Goal: Transaction & Acquisition: Book appointment/travel/reservation

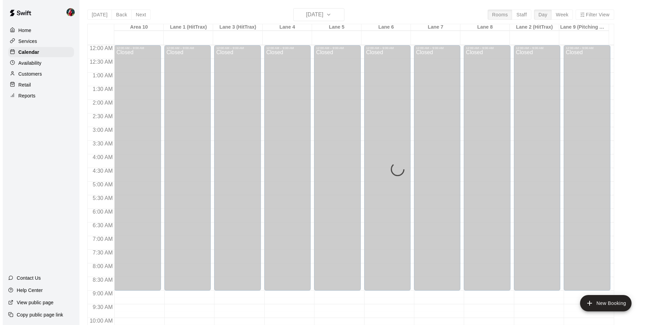
scroll to position [347, 0]
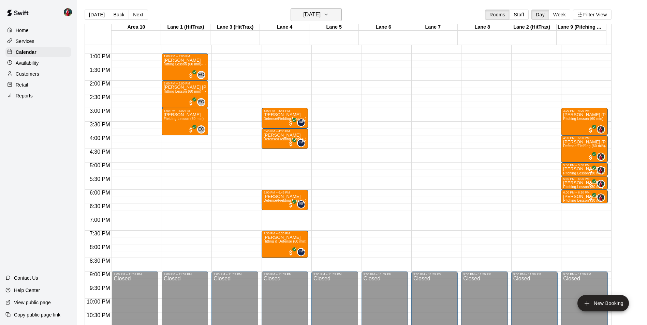
click at [329, 16] on icon "button" at bounding box center [325, 15] width 5 height 8
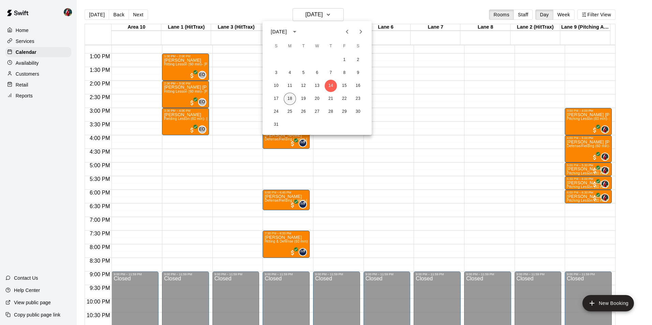
click at [290, 98] on button "18" at bounding box center [290, 99] width 12 height 12
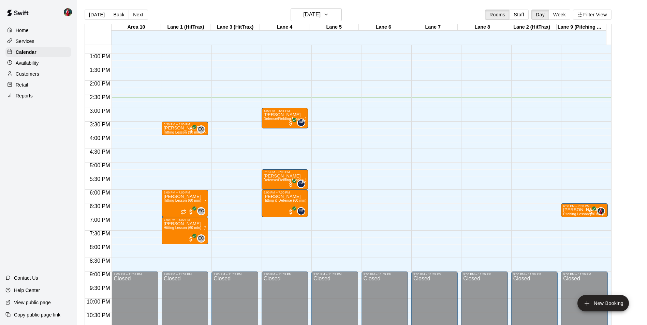
click at [572, 111] on div "12:00 AM – 9:00 AM Closed 6:30 PM – 7:00 PM Jax Henderson Pitching Lesson (30 m…" at bounding box center [584, 26] width 46 height 655
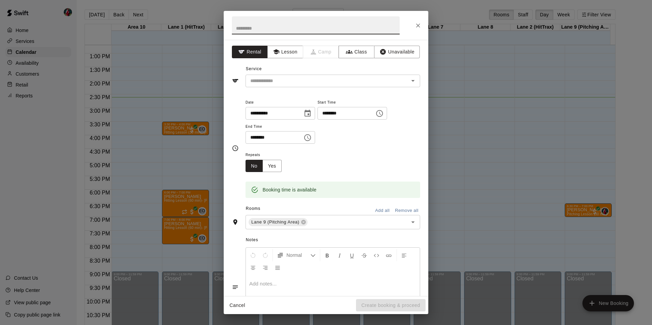
click at [255, 135] on input "********" at bounding box center [272, 137] width 53 height 13
type input "********"
click at [287, 54] on button "Lesson" at bounding box center [285, 52] width 36 height 13
click at [411, 81] on icon "Open" at bounding box center [412, 81] width 3 height 2
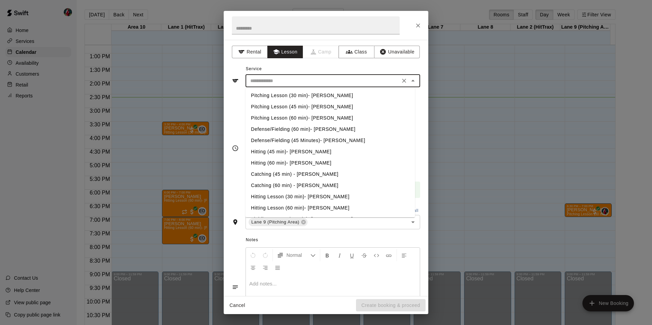
click at [285, 118] on li "Pitching Lesson (60 min)- [PERSON_NAME]" at bounding box center [331, 118] width 170 height 11
type input "**********"
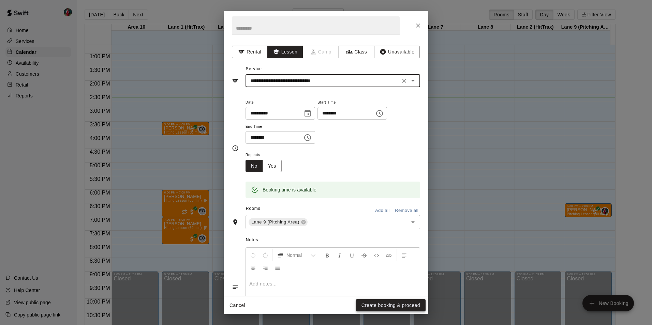
click at [385, 304] on button "Create booking & proceed" at bounding box center [391, 306] width 70 height 13
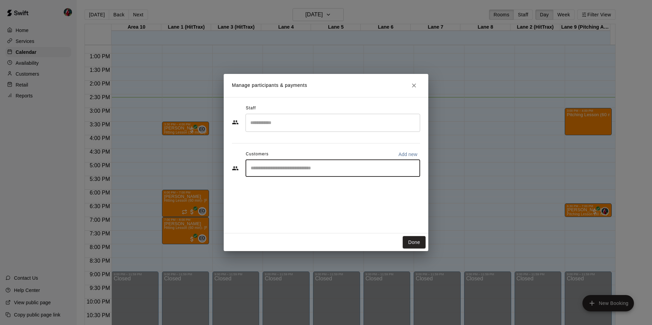
click at [281, 170] on input "Start typing to search customers..." at bounding box center [333, 168] width 169 height 7
type input "****"
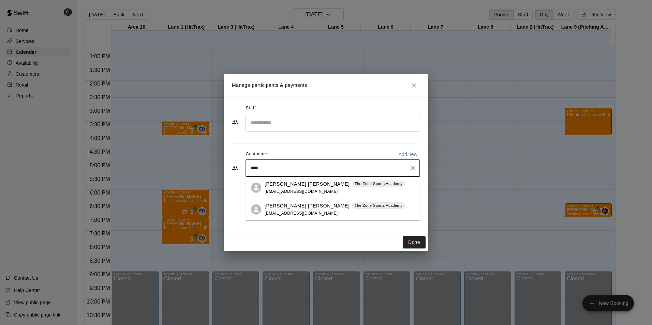
click at [285, 207] on p "[PERSON_NAME] [PERSON_NAME]" at bounding box center [307, 206] width 85 height 7
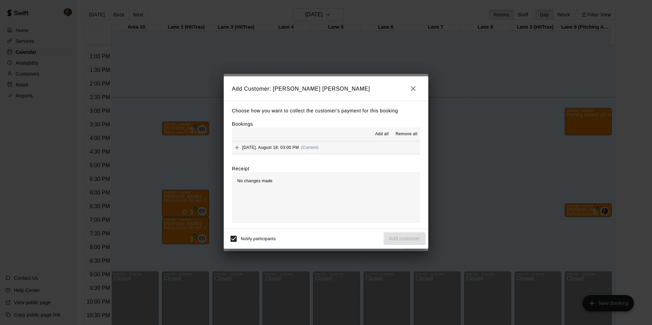
click at [379, 134] on span "Add all" at bounding box center [382, 134] width 14 height 7
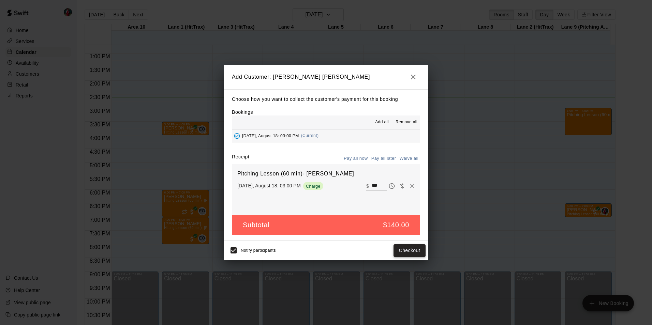
click at [408, 251] on button "Checkout" at bounding box center [410, 251] width 32 height 13
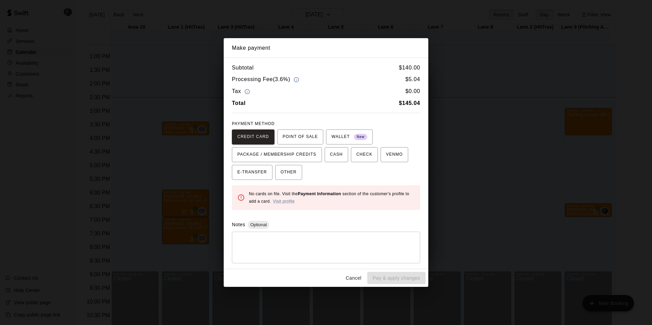
click at [353, 278] on button "Cancel" at bounding box center [354, 278] width 22 height 13
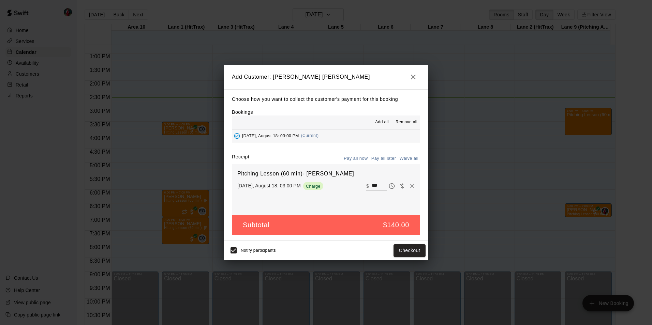
click at [417, 76] on icon "button" at bounding box center [413, 77] width 8 height 8
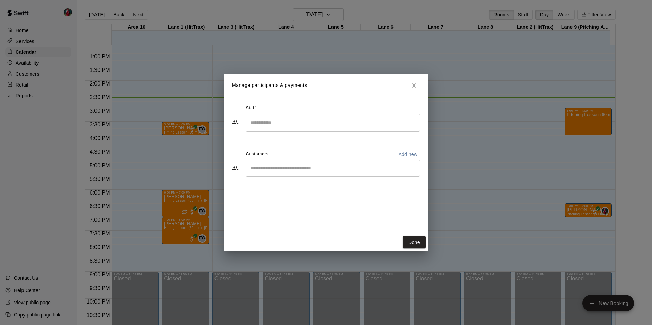
click at [298, 168] on input "Start typing to search customers..." at bounding box center [333, 168] width 169 height 7
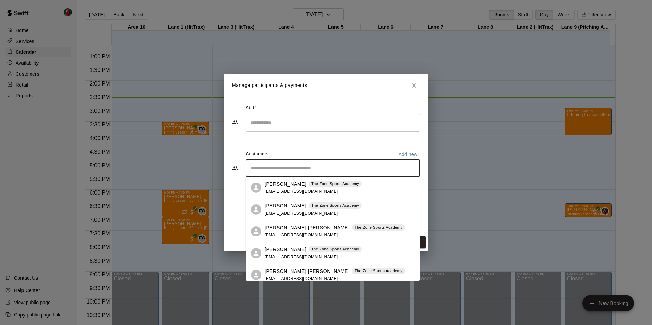
click at [298, 186] on p "[PERSON_NAME]" at bounding box center [286, 184] width 42 height 7
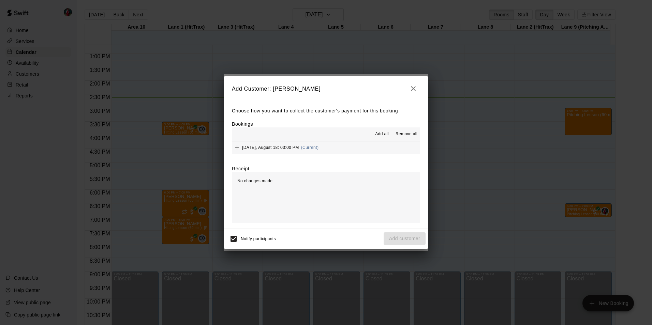
click at [378, 134] on span "Add all" at bounding box center [382, 134] width 14 height 7
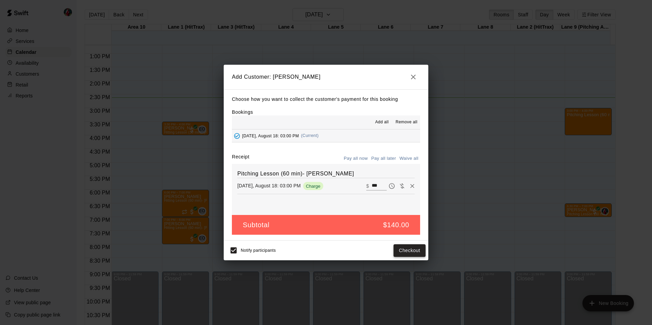
click at [404, 250] on button "Checkout" at bounding box center [410, 251] width 32 height 13
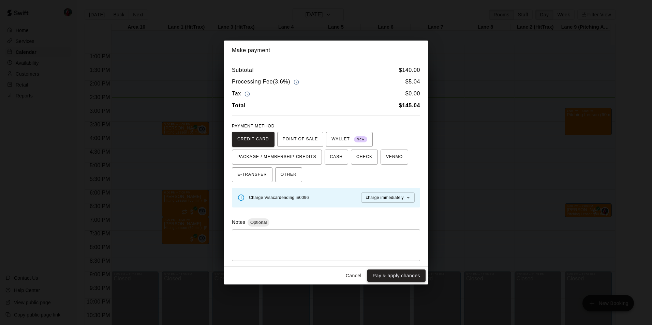
click at [380, 275] on button "Pay & apply changes" at bounding box center [396, 276] width 58 height 13
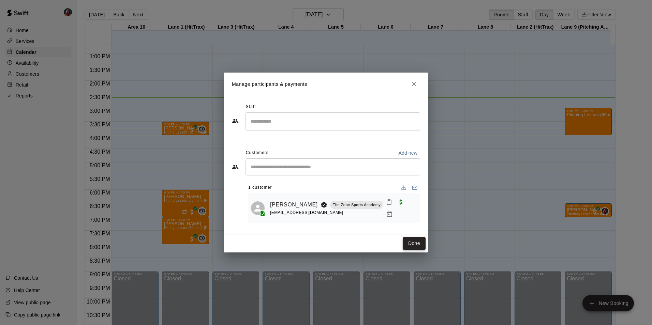
click at [411, 244] on button "Done" at bounding box center [414, 243] width 23 height 13
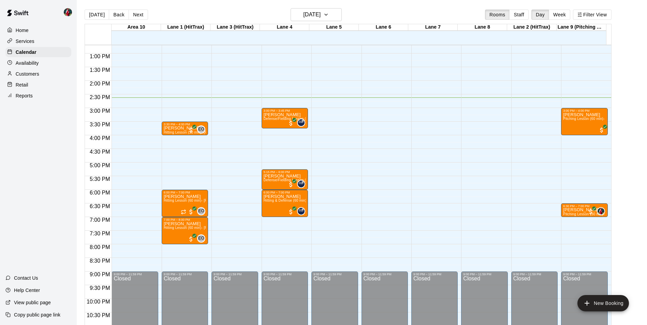
click at [565, 137] on div "12:00 AM – 9:00 AM Closed 3:00 PM – 4:00 PM Jeremy Hardwick Pitching Lesson (60…" at bounding box center [584, 26] width 46 height 655
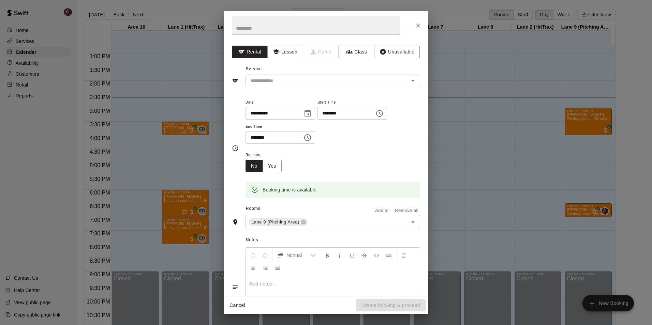
click at [255, 137] on input "********" at bounding box center [272, 137] width 53 height 13
type input "********"
click at [284, 53] on button "Lesson" at bounding box center [285, 52] width 36 height 13
click at [409, 79] on icon "Open" at bounding box center [413, 81] width 8 height 8
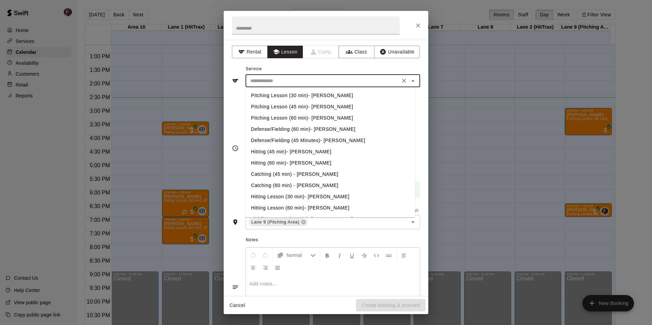
click at [282, 117] on li "Pitching Lesson (60 min)- [PERSON_NAME]" at bounding box center [331, 118] width 170 height 11
type input "**********"
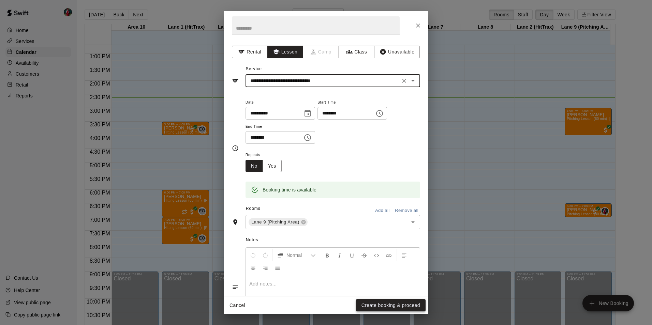
click at [376, 304] on button "Create booking & proceed" at bounding box center [391, 306] width 70 height 13
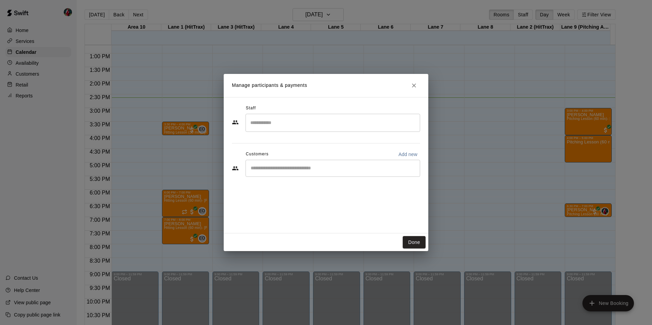
click at [281, 169] on input "Start typing to search customers..." at bounding box center [333, 168] width 169 height 7
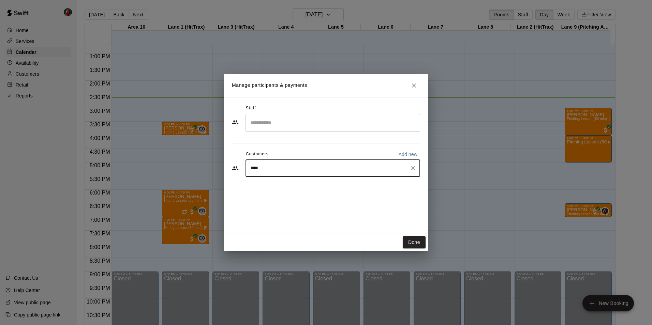
type input "*****"
click at [273, 187] on p "[PERSON_NAME] [PERSON_NAME]" at bounding box center [307, 184] width 85 height 7
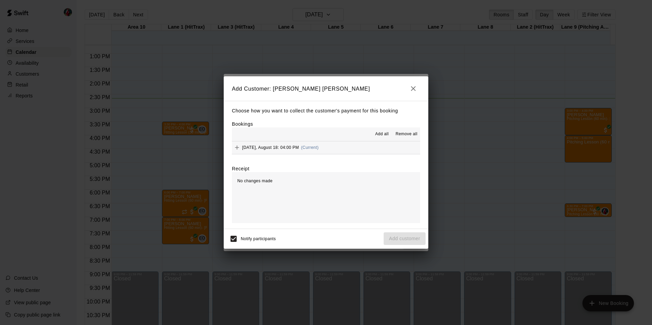
click at [381, 135] on span "Add all" at bounding box center [382, 134] width 14 height 7
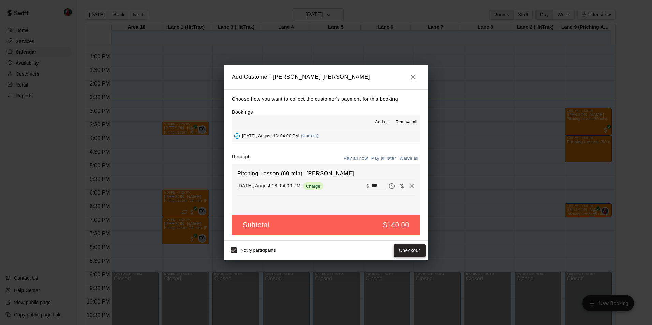
click at [407, 252] on button "Checkout" at bounding box center [410, 251] width 32 height 13
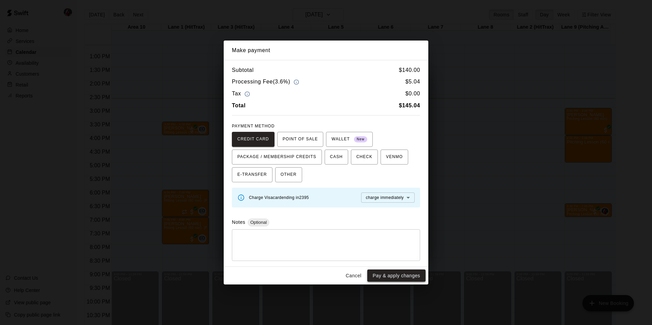
click at [389, 276] on button "Pay & apply changes" at bounding box center [396, 276] width 58 height 13
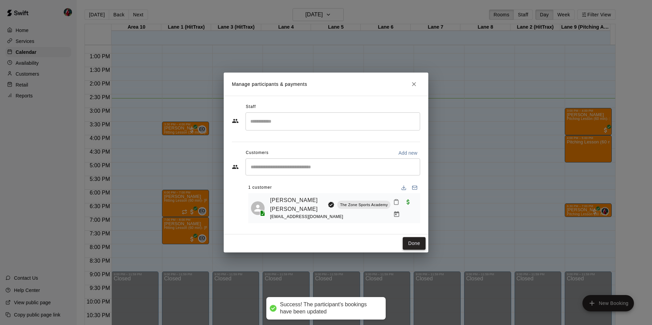
click at [414, 242] on button "Done" at bounding box center [414, 243] width 23 height 13
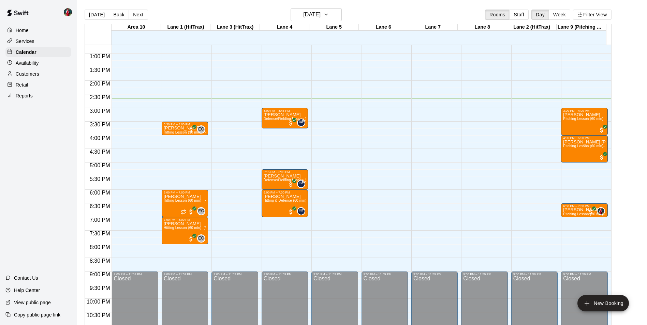
click at [568, 165] on div "12:00 AM – 9:00 AM Closed 3:00 PM – 4:00 PM Jeremy Hardwick Pitching Lesson (60…" at bounding box center [584, 26] width 46 height 655
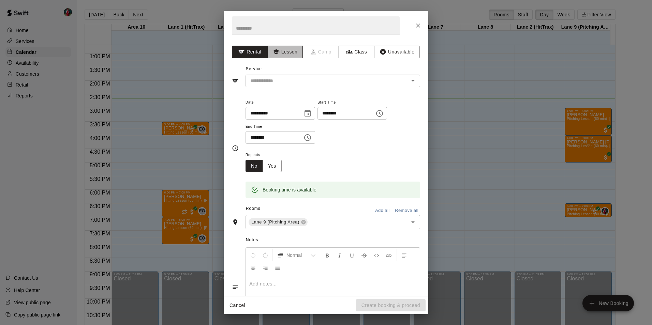
click at [285, 52] on button "Lesson" at bounding box center [285, 52] width 36 height 13
click at [409, 79] on icon "Open" at bounding box center [413, 81] width 8 height 8
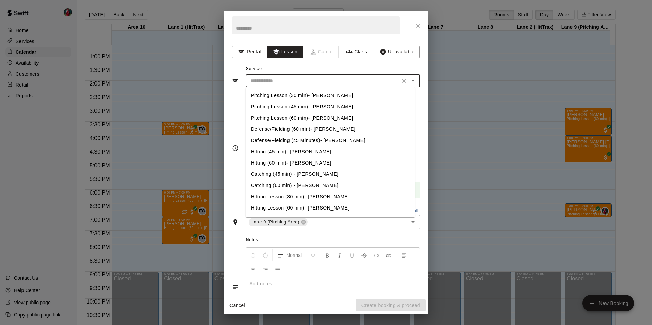
click at [287, 119] on li "Pitching Lesson (60 min)- [PERSON_NAME]" at bounding box center [331, 118] width 170 height 11
type input "**********"
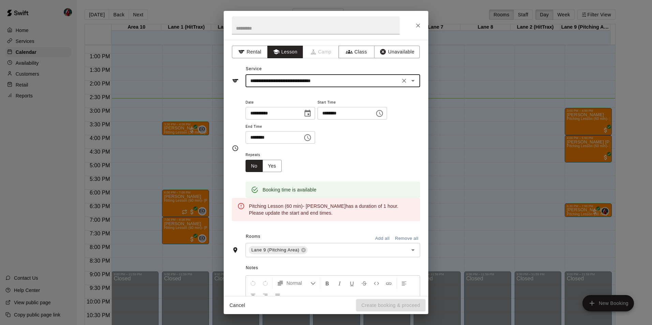
click at [253, 138] on input "********" at bounding box center [272, 137] width 53 height 13
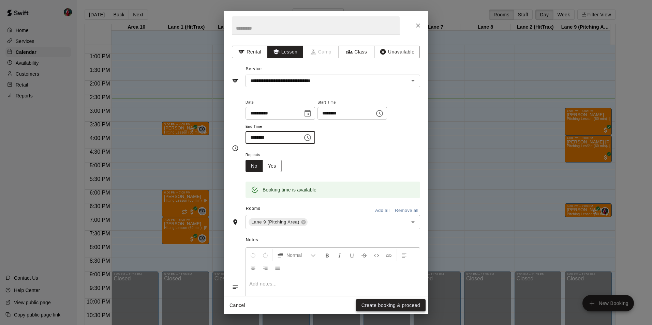
type input "********"
click at [397, 304] on button "Create booking & proceed" at bounding box center [391, 306] width 70 height 13
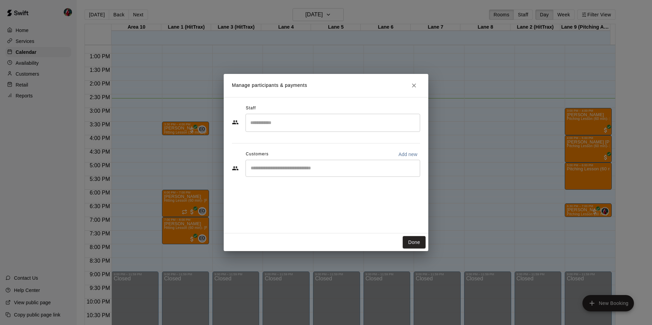
click at [273, 168] on input "Start typing to search customers..." at bounding box center [333, 168] width 169 height 7
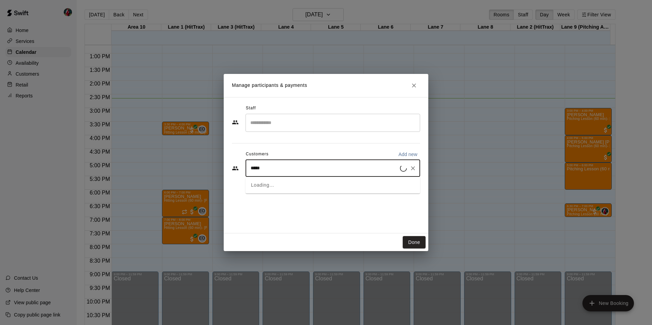
type input "******"
click at [274, 184] on p "[PERSON_NAME] [PERSON_NAME]" at bounding box center [307, 184] width 85 height 7
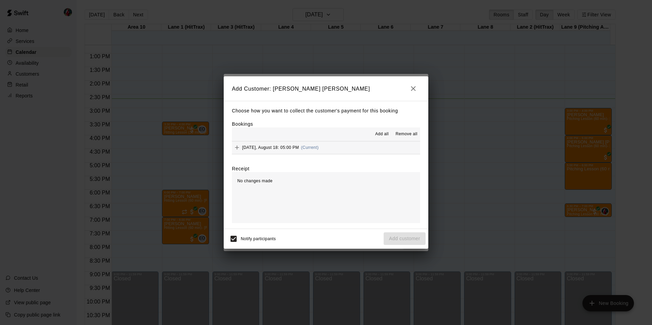
click at [380, 132] on span "Add all" at bounding box center [382, 134] width 14 height 7
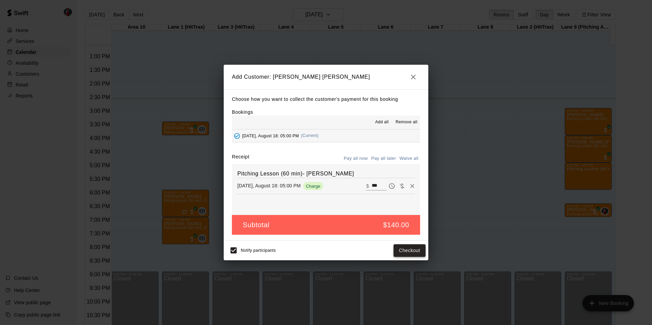
click at [408, 250] on button "Checkout" at bounding box center [410, 251] width 32 height 13
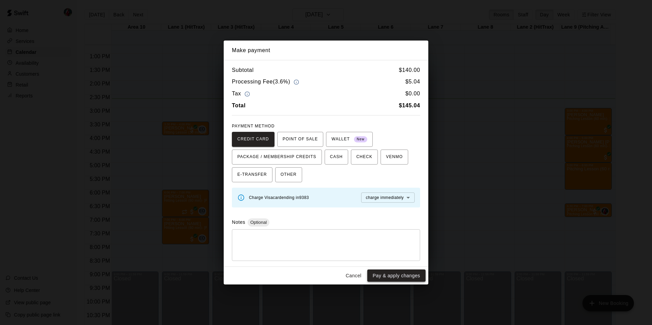
click at [389, 274] on button "Pay & apply changes" at bounding box center [396, 276] width 58 height 13
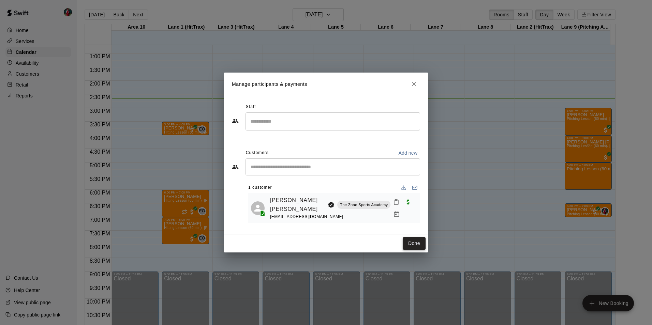
click at [417, 243] on button "Done" at bounding box center [414, 243] width 23 height 13
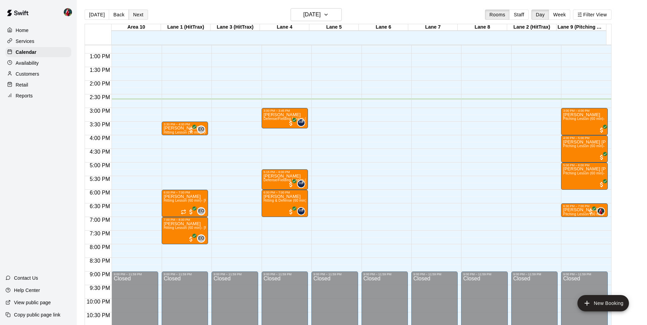
click at [140, 15] on button "Next" at bounding box center [138, 15] width 19 height 10
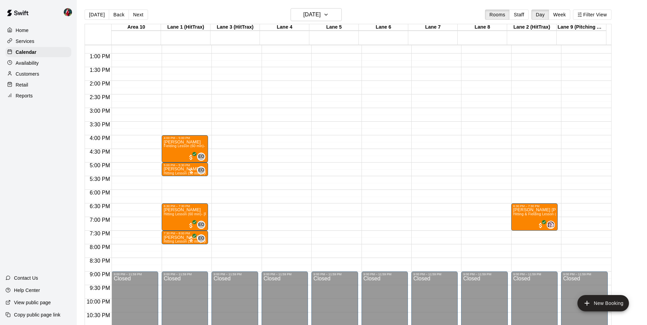
click at [578, 112] on div "12:00 AM – 9:00 AM Closed 9:00 PM – 11:59 PM Closed" at bounding box center [584, 26] width 46 height 655
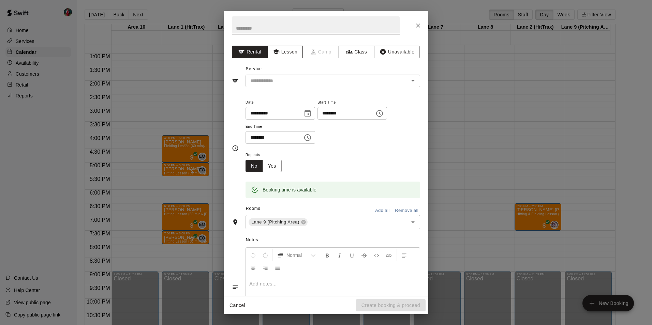
click at [291, 52] on button "Lesson" at bounding box center [285, 52] width 36 height 13
click at [409, 80] on icon "Open" at bounding box center [413, 81] width 8 height 8
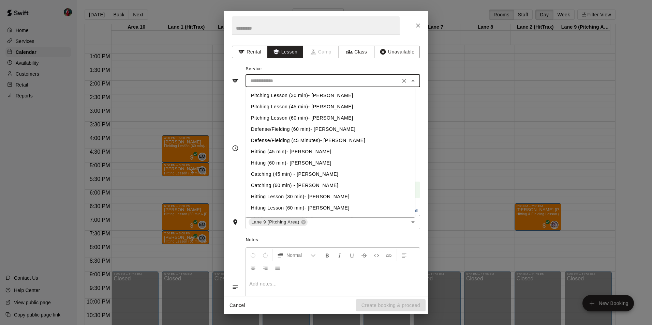
click at [276, 96] on li "Pitching Lesson (30 min)- [PERSON_NAME]" at bounding box center [331, 95] width 170 height 11
type input "**********"
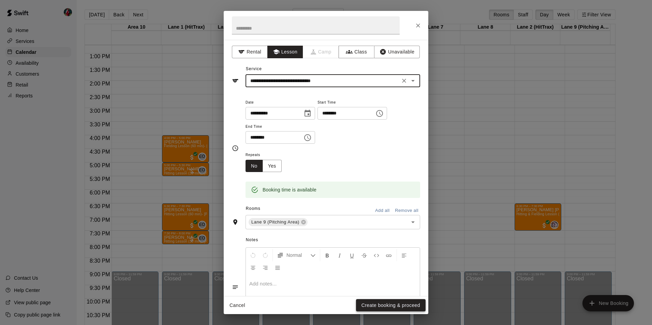
click at [366, 305] on button "Create booking & proceed" at bounding box center [391, 306] width 70 height 13
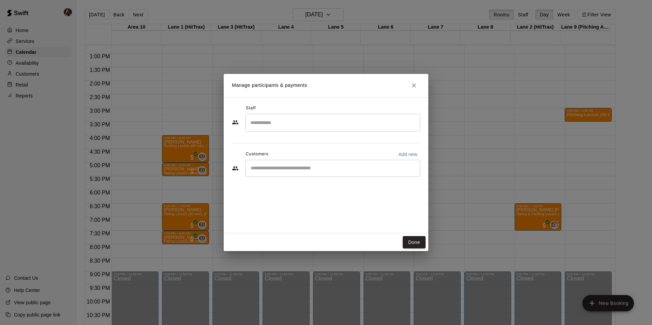
click at [263, 169] on input "Start typing to search customers..." at bounding box center [333, 168] width 169 height 7
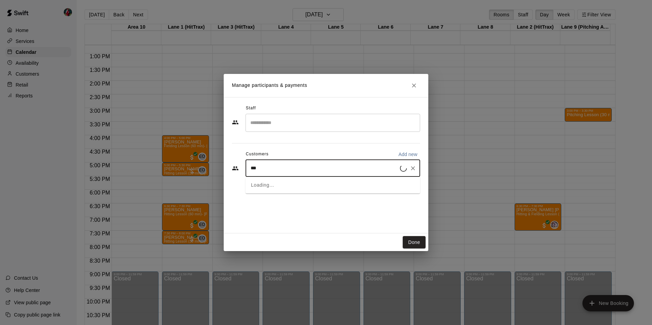
type input "****"
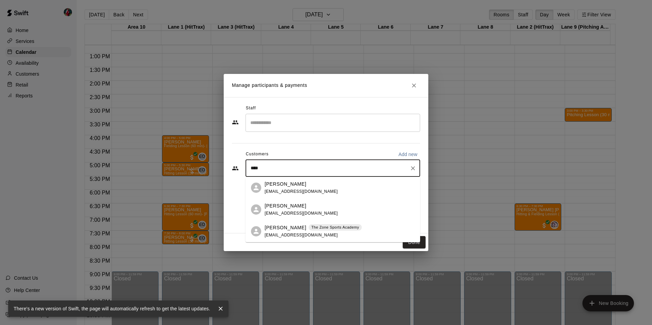
click at [281, 227] on p "[PERSON_NAME]" at bounding box center [286, 227] width 42 height 7
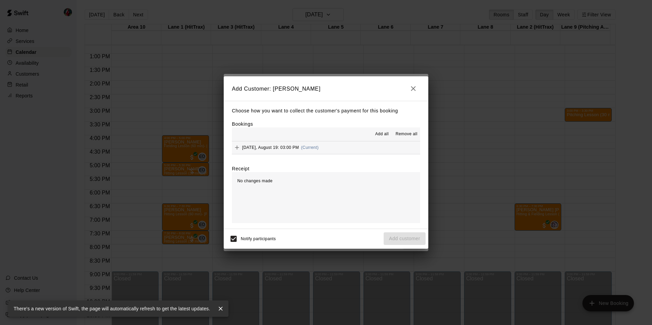
click at [378, 135] on span "Add all" at bounding box center [382, 134] width 14 height 7
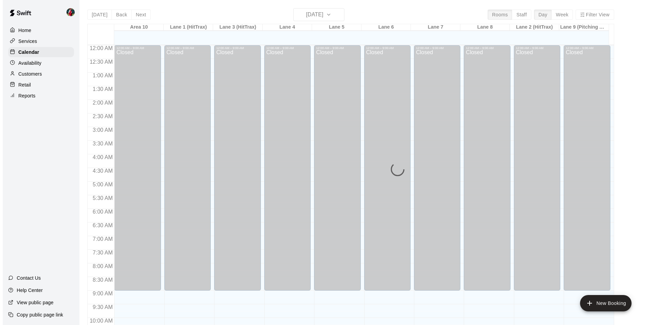
scroll to position [347, 0]
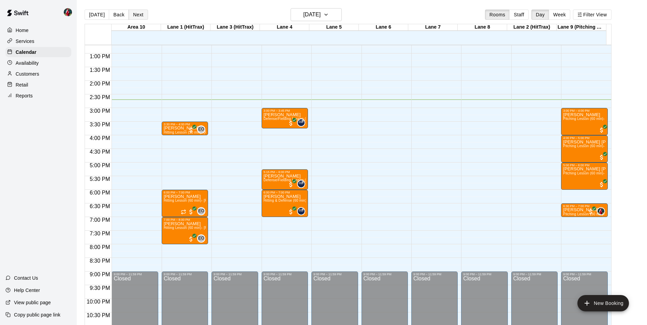
click at [138, 15] on button "Next" at bounding box center [138, 15] width 19 height 10
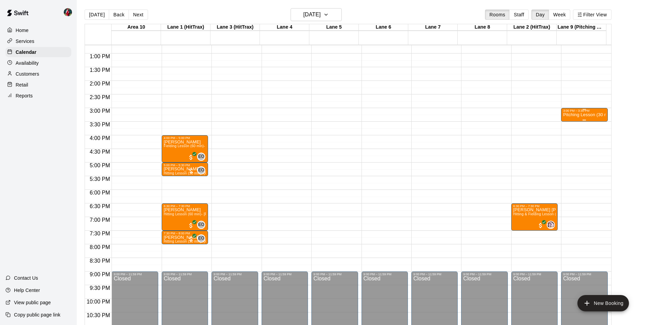
click at [580, 113] on div "3:00 PM – 3:30 PM" at bounding box center [584, 110] width 42 height 3
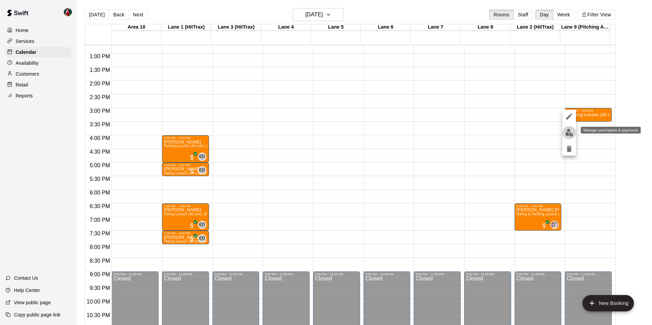
click at [568, 134] on img "edit" at bounding box center [570, 133] width 8 height 8
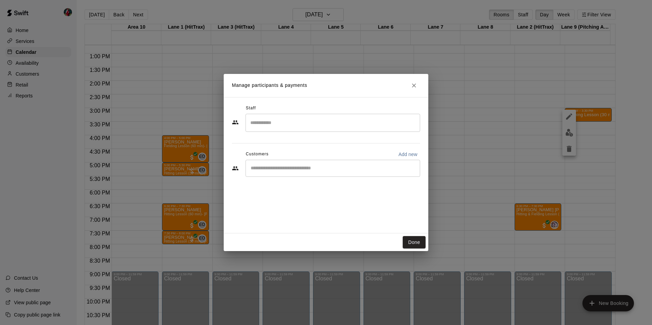
click at [285, 168] on input "Start typing to search customers..." at bounding box center [333, 168] width 169 height 7
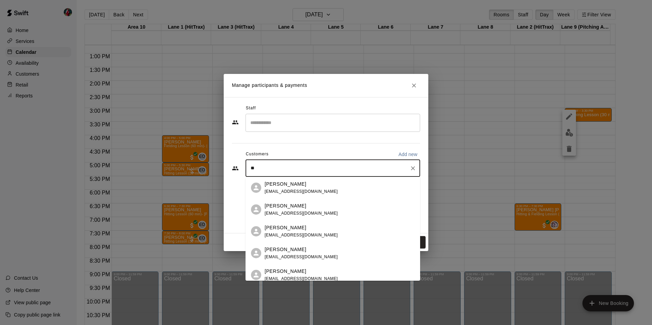
type input "***"
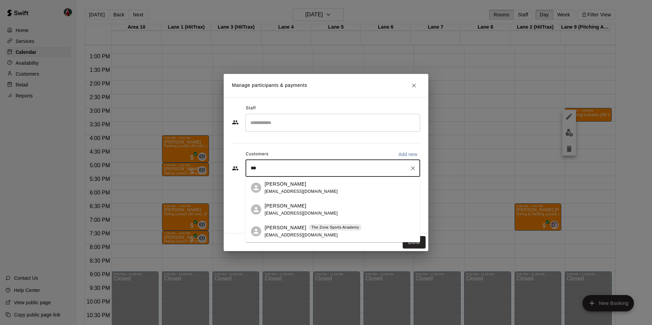
click at [285, 229] on p "[PERSON_NAME]" at bounding box center [286, 227] width 42 height 7
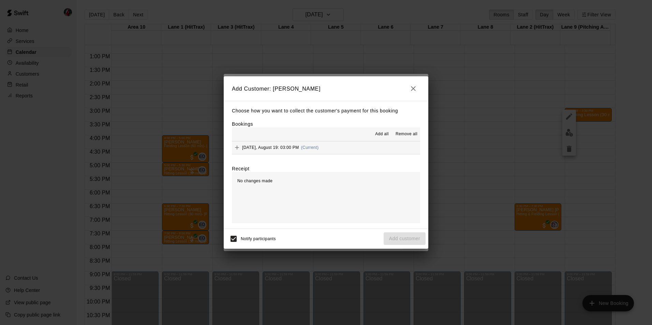
click at [378, 136] on span "Add all" at bounding box center [382, 134] width 14 height 7
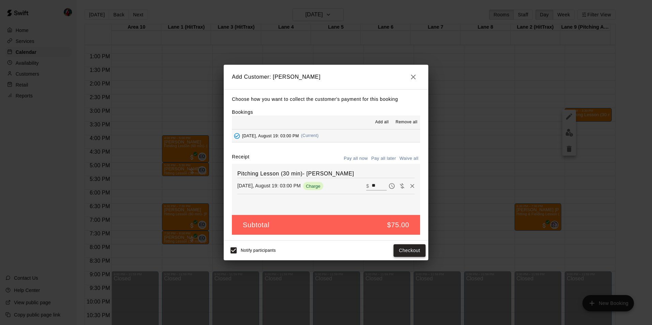
click at [405, 249] on button "Checkout" at bounding box center [410, 251] width 32 height 13
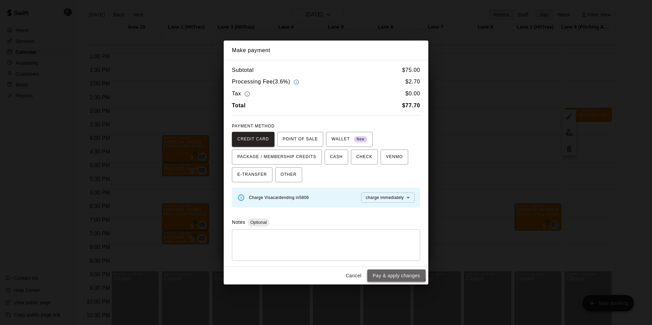
click at [391, 275] on button "Pay & apply changes" at bounding box center [396, 276] width 58 height 13
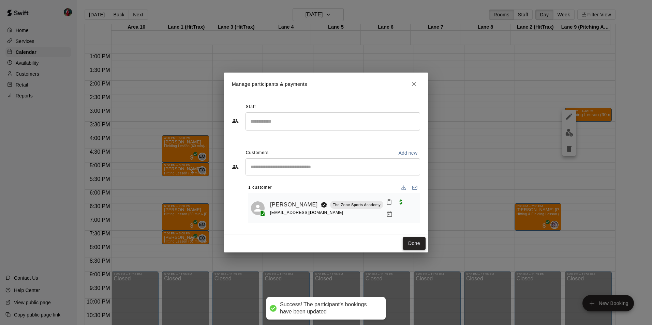
click at [410, 243] on button "Done" at bounding box center [414, 243] width 23 height 13
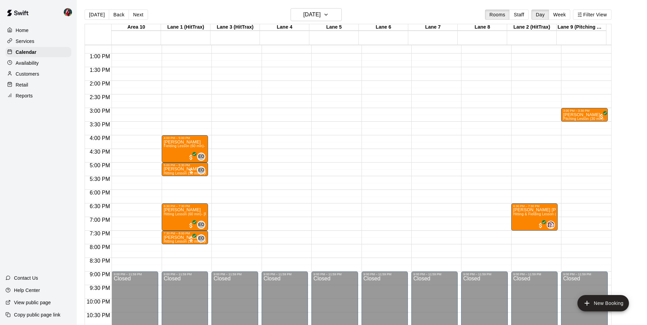
click at [568, 126] on div "12:00 AM – 9:00 AM Closed 3:00 PM – 3:30 PM [PERSON_NAME] Pitching Lesson (30 m…" at bounding box center [584, 26] width 46 height 655
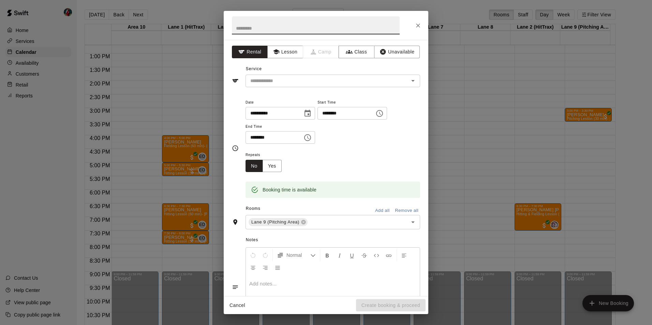
click at [332, 113] on input "********" at bounding box center [344, 113] width 53 height 13
click at [260, 137] on input "********" at bounding box center [272, 137] width 53 height 13
type input "********"
click at [283, 51] on button "Lesson" at bounding box center [285, 52] width 36 height 13
click at [409, 79] on icon "Open" at bounding box center [413, 81] width 8 height 8
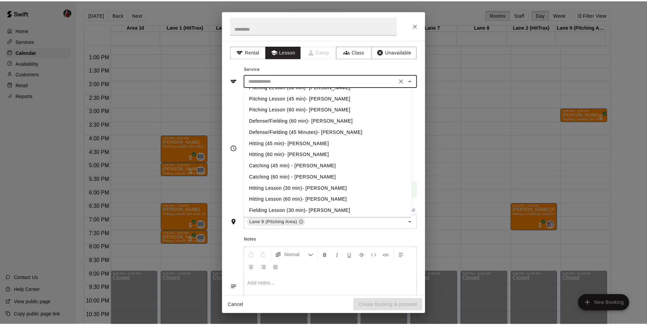
scroll to position [0, 0]
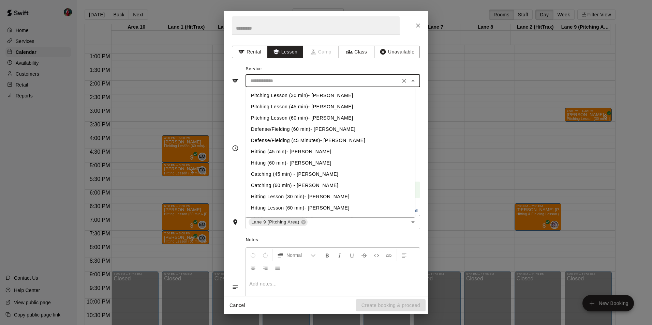
click at [266, 140] on li "Defense/Fielding (45 Minutes)- [PERSON_NAME]" at bounding box center [331, 140] width 170 height 11
type input "**********"
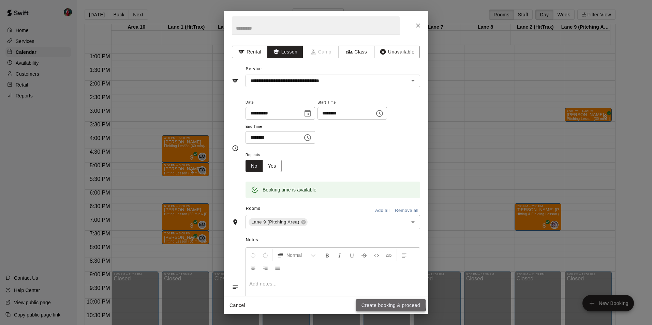
click at [372, 304] on button "Create booking & proceed" at bounding box center [391, 306] width 70 height 13
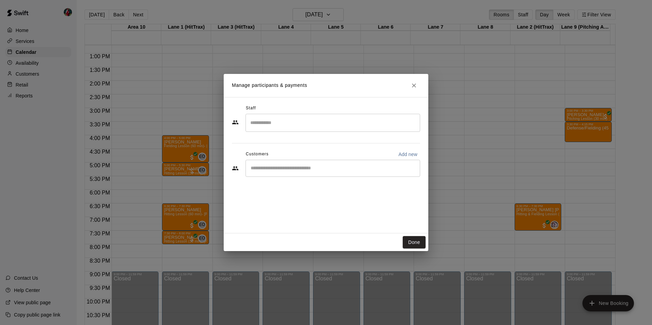
click at [281, 168] on input "Start typing to search customers..." at bounding box center [333, 168] width 169 height 7
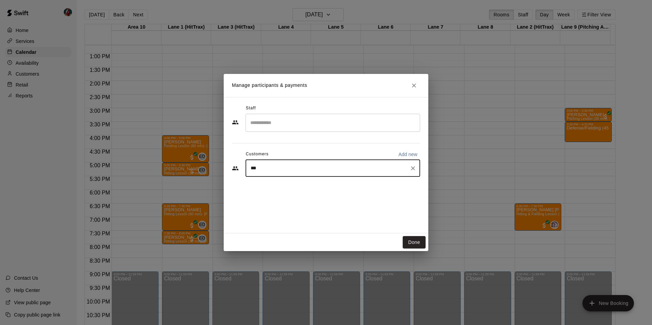
type input "****"
click at [282, 209] on p "[PERSON_NAME]" at bounding box center [286, 206] width 42 height 7
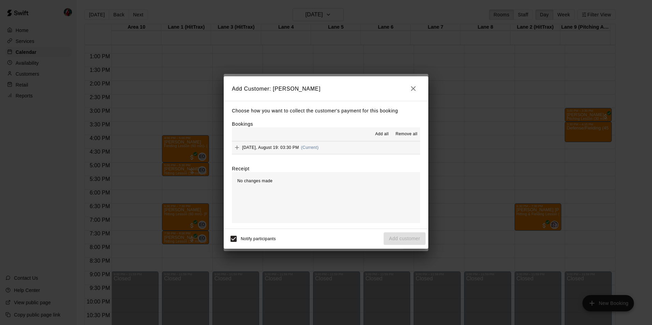
click at [380, 135] on span "Add all" at bounding box center [382, 134] width 14 height 7
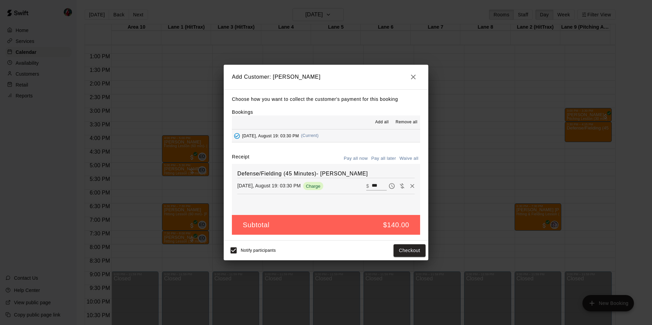
click at [414, 74] on icon "button" at bounding box center [413, 77] width 8 height 8
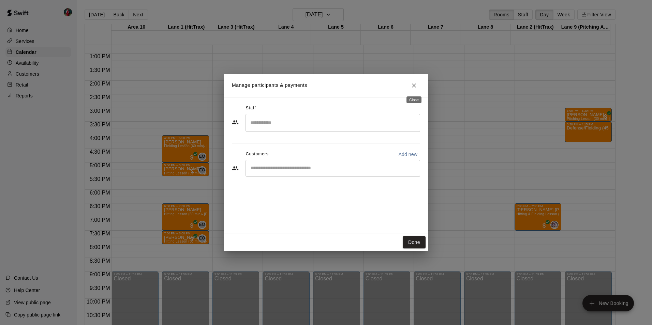
click at [415, 83] on icon "Close" at bounding box center [414, 85] width 7 height 7
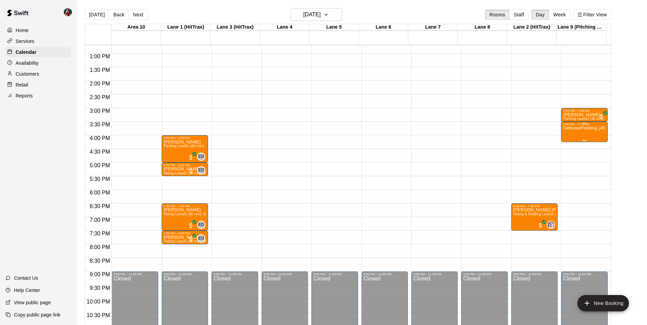
click at [567, 128] on p "Defense/Fielding (45 Minutes)- [PERSON_NAME]" at bounding box center [584, 128] width 42 height 0
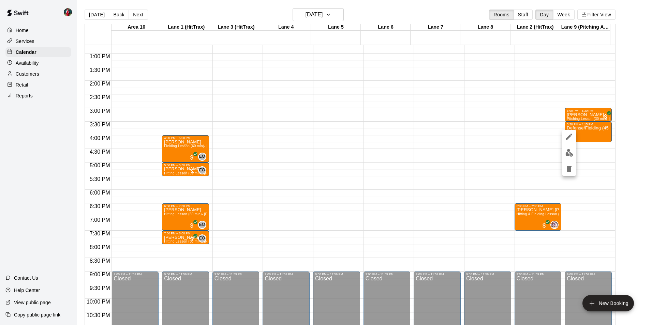
click at [25, 42] on div at bounding box center [326, 162] width 652 height 325
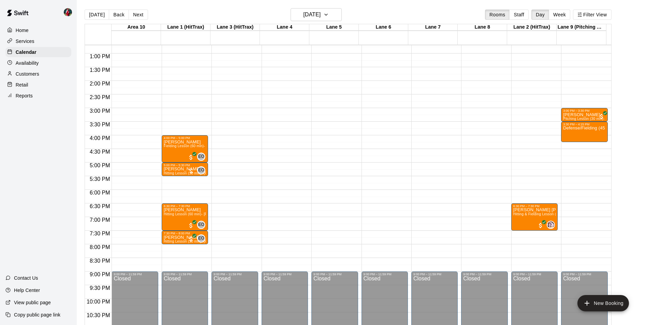
click at [25, 42] on p "Services" at bounding box center [25, 41] width 19 height 7
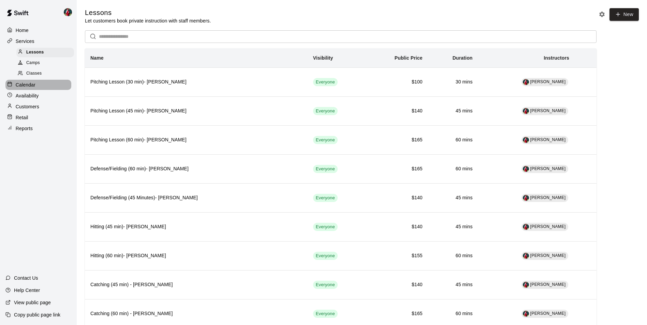
click at [30, 85] on p "Calendar" at bounding box center [26, 85] width 20 height 7
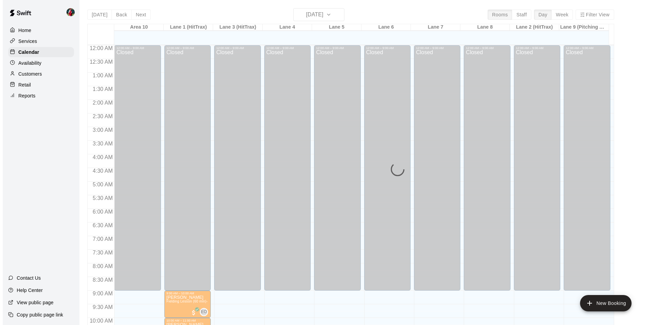
scroll to position [347, 0]
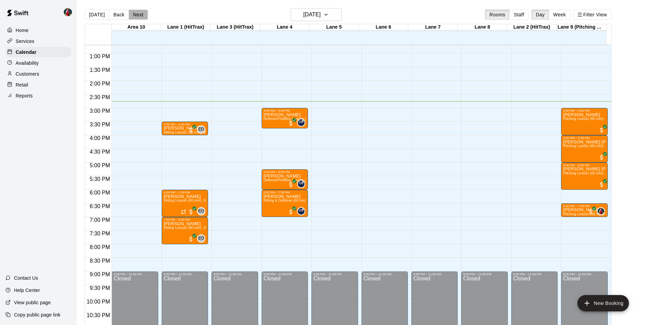
drag, startPoint x: 134, startPoint y: 15, endPoint x: 203, endPoint y: 23, distance: 69.3
click at [137, 15] on button "Next" at bounding box center [138, 15] width 19 height 10
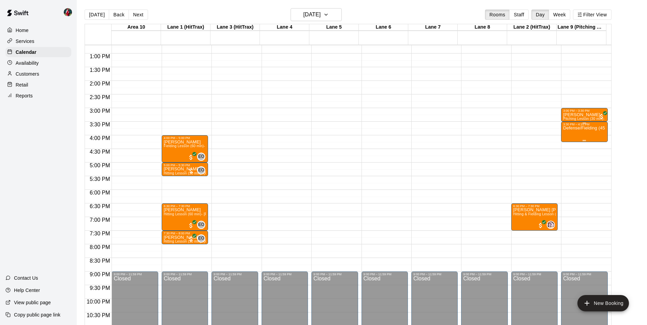
click at [579, 128] on p "Defense/Fielding (45 Minutes)- [PERSON_NAME]" at bounding box center [584, 128] width 42 height 0
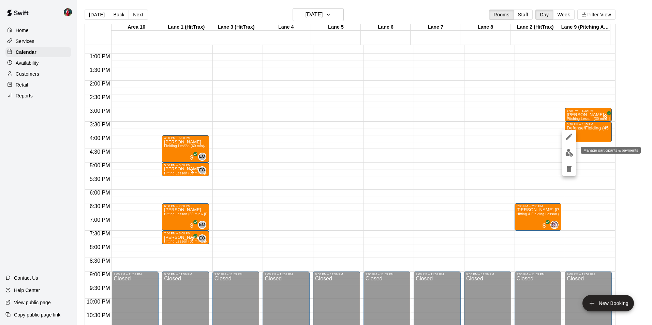
click at [569, 152] on img "edit" at bounding box center [570, 153] width 8 height 8
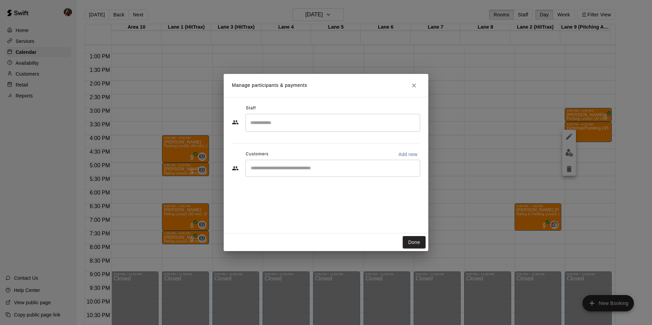
click at [257, 123] on input "Search staff" at bounding box center [333, 123] width 169 height 12
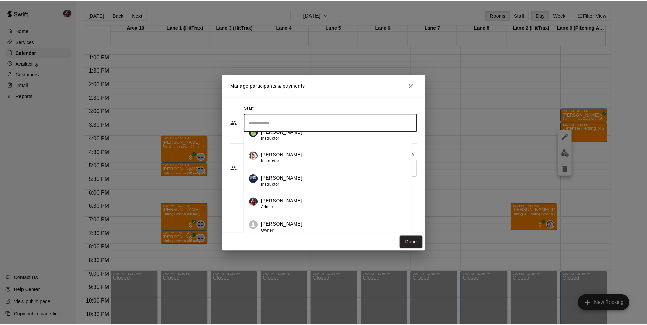
scroll to position [35, 0]
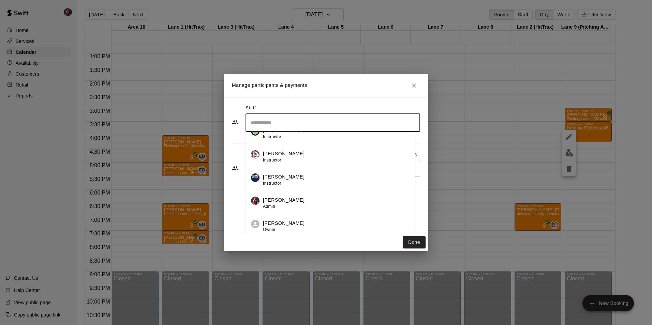
click at [275, 201] on p "[PERSON_NAME]" at bounding box center [284, 200] width 42 height 7
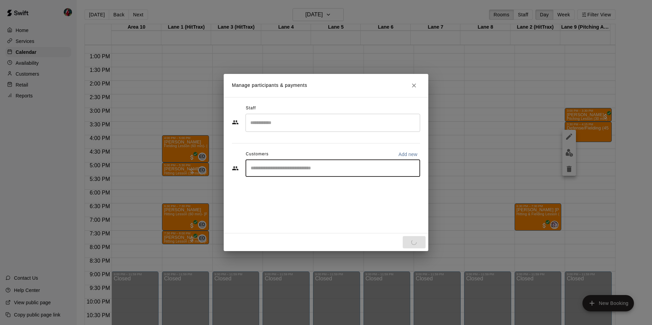
click at [282, 171] on input "Start typing to search customers..." at bounding box center [333, 168] width 169 height 7
click at [260, 170] on input "Start typing to search customers..." at bounding box center [333, 168] width 169 height 7
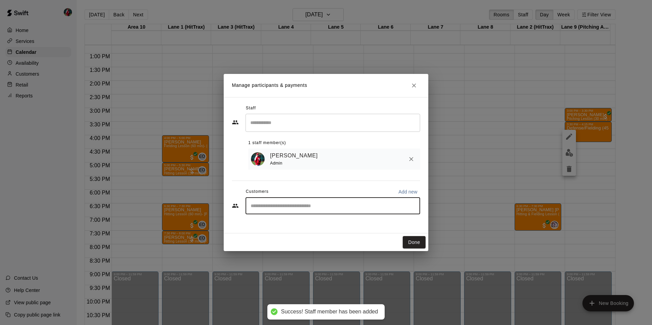
click at [266, 208] on input "Start typing to search customers..." at bounding box center [333, 206] width 169 height 7
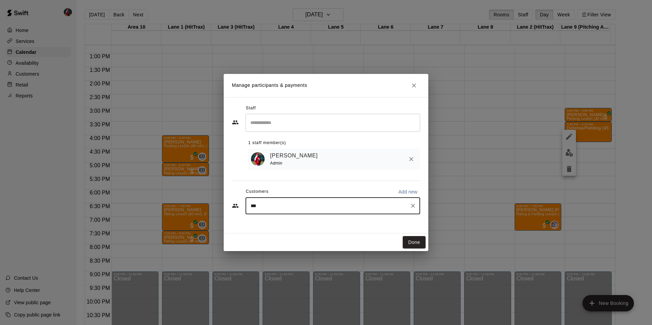
type input "****"
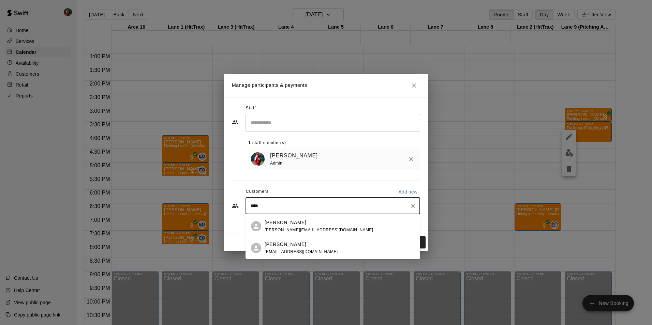
click at [279, 247] on p "[PERSON_NAME]" at bounding box center [286, 244] width 42 height 7
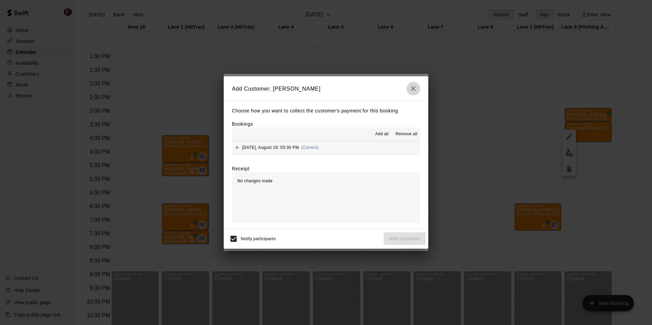
click at [414, 89] on icon "button" at bounding box center [413, 88] width 5 height 5
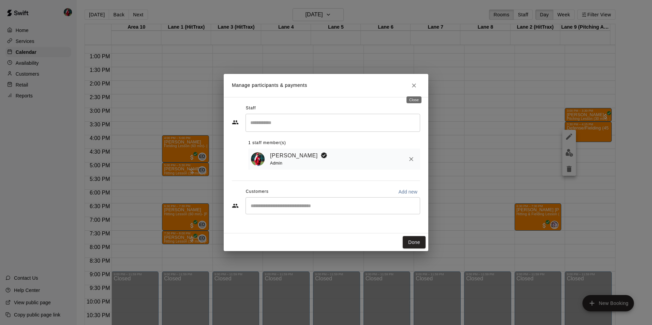
click at [415, 85] on icon "Close" at bounding box center [414, 86] width 4 height 4
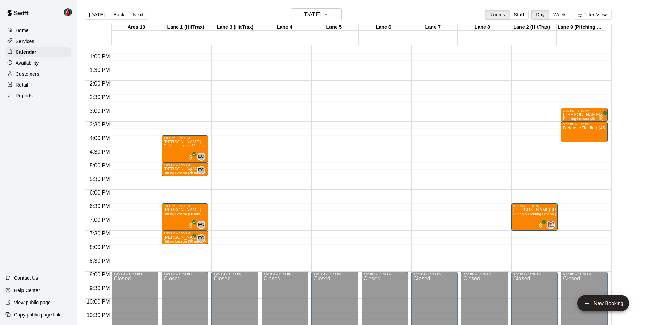
click at [16, 43] on p "Services" at bounding box center [25, 41] width 19 height 7
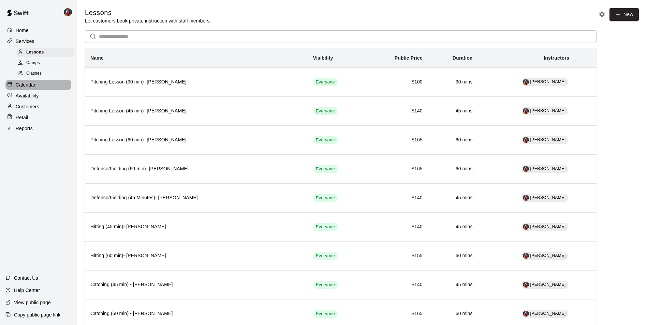
click at [27, 87] on p "Calendar" at bounding box center [26, 85] width 20 height 7
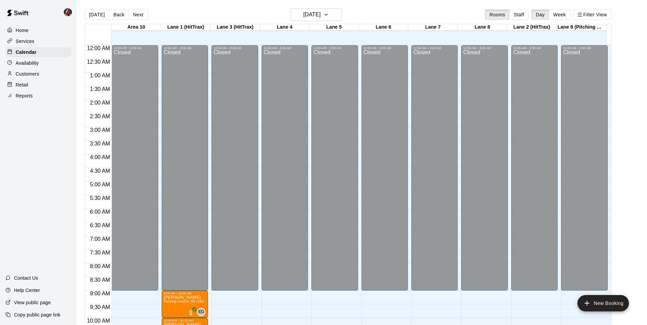
scroll to position [347, 0]
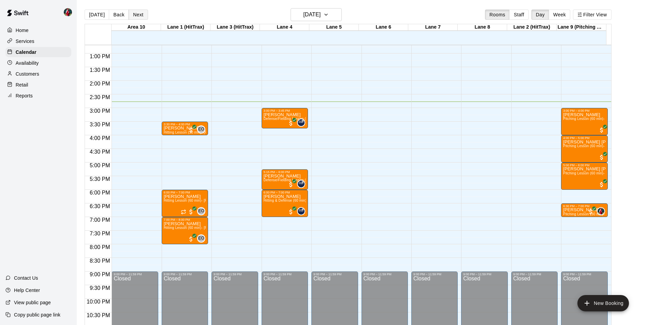
click at [137, 17] on button "Next" at bounding box center [138, 15] width 19 height 10
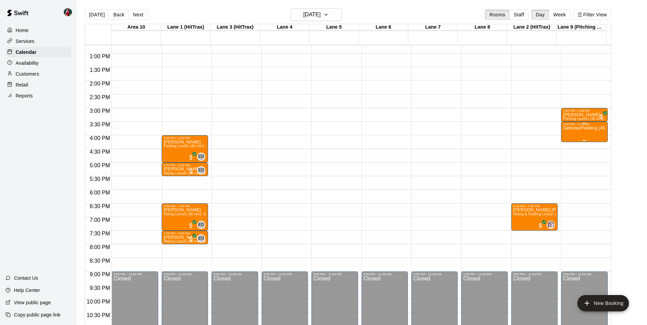
click at [574, 128] on p "Defense/Fielding (45 Minutes)- [PERSON_NAME]" at bounding box center [584, 128] width 42 height 0
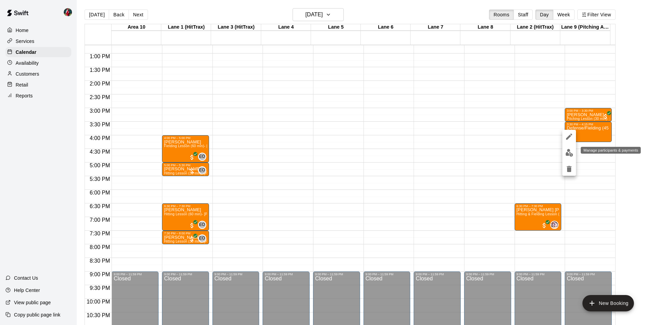
click at [569, 151] on img "edit" at bounding box center [570, 153] width 8 height 8
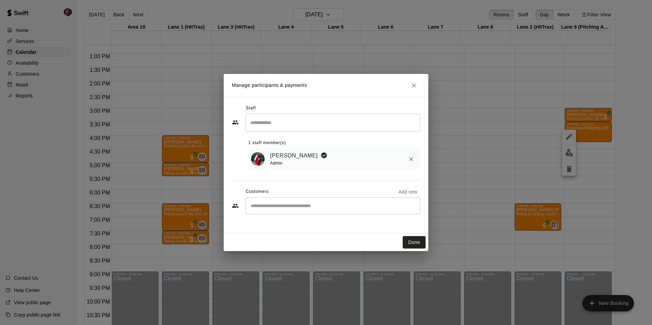
click at [278, 204] on input "Start typing to search customers..." at bounding box center [333, 206] width 169 height 7
type input "****"
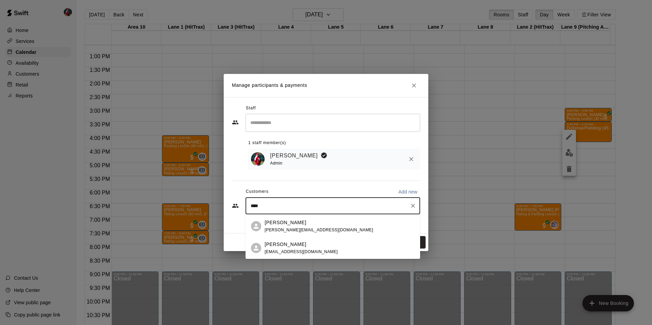
click at [281, 245] on p "[PERSON_NAME]" at bounding box center [286, 244] width 42 height 7
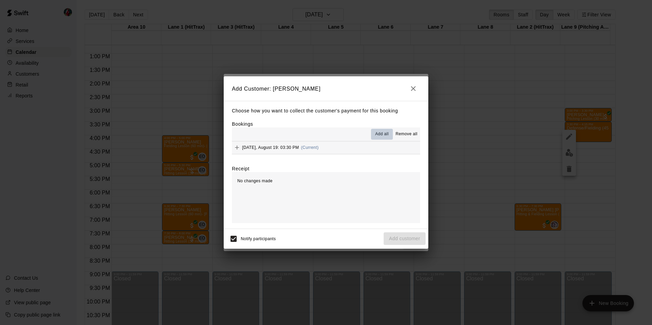
click at [384, 132] on span "Add all" at bounding box center [382, 134] width 14 height 7
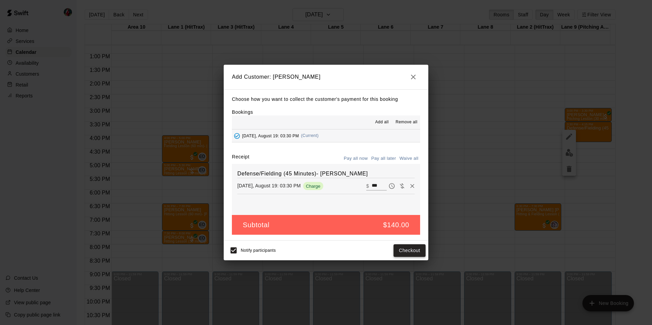
click at [410, 251] on button "Checkout" at bounding box center [410, 251] width 32 height 13
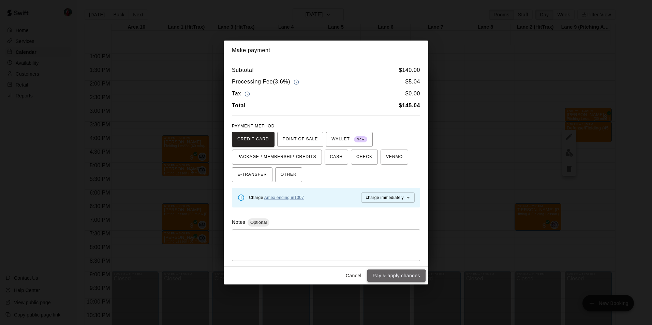
click at [390, 278] on button "Pay & apply changes" at bounding box center [396, 276] width 58 height 13
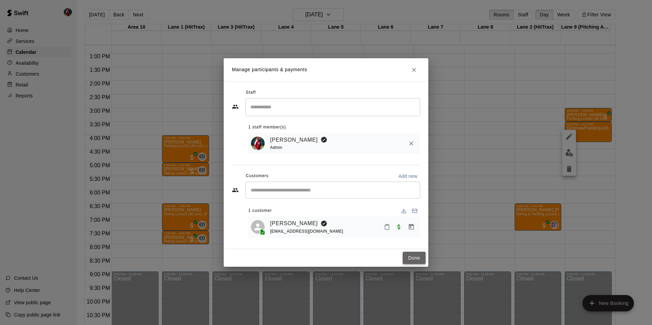
click at [417, 259] on button "Done" at bounding box center [414, 258] width 23 height 13
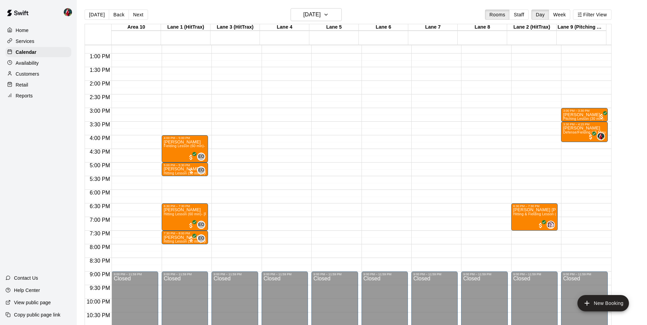
click at [569, 152] on div "12:00 AM – 9:00 AM Closed 3:00 PM – 3:30 PM [PERSON_NAME] Pitching Lesson (30 m…" at bounding box center [584, 26] width 46 height 655
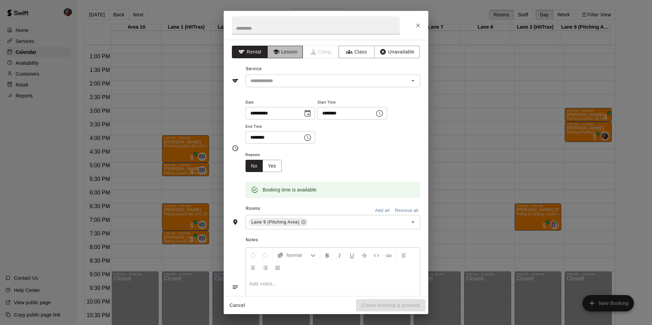
click at [289, 53] on button "Lesson" at bounding box center [285, 52] width 36 height 13
click at [409, 80] on icon "Open" at bounding box center [413, 81] width 8 height 8
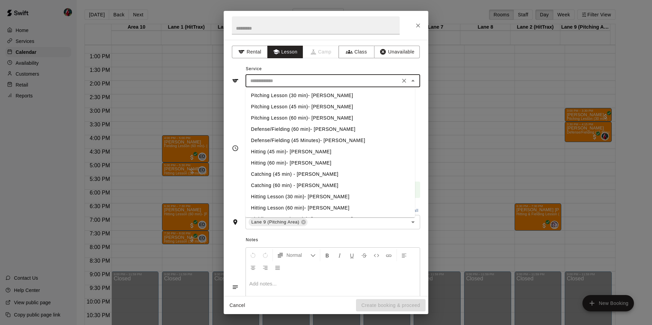
click at [280, 95] on li "Pitching Lesson (30 min)- [PERSON_NAME]" at bounding box center [331, 95] width 170 height 11
type input "**********"
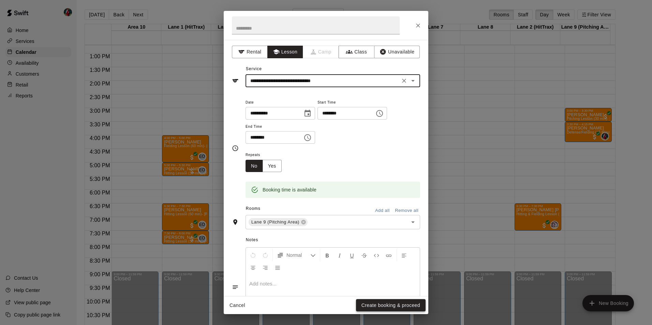
click at [379, 306] on button "Create booking & proceed" at bounding box center [391, 306] width 70 height 13
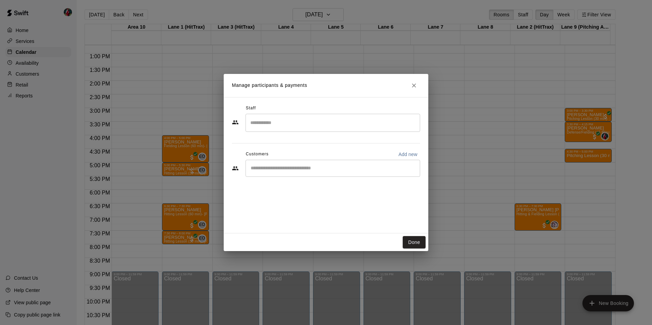
click at [293, 169] on input "Start typing to search customers..." at bounding box center [333, 168] width 169 height 7
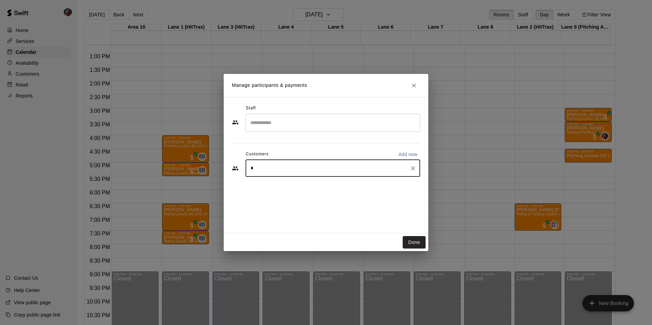
type input "**"
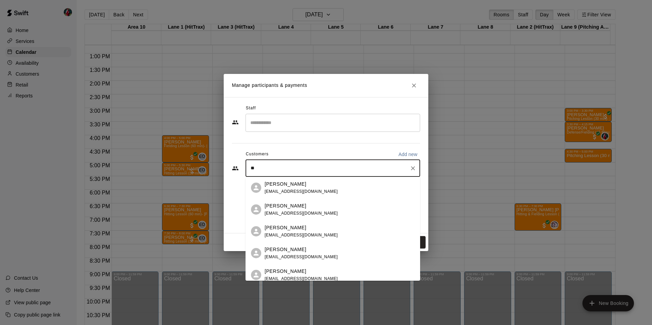
click at [292, 228] on p "[PERSON_NAME]" at bounding box center [286, 227] width 42 height 7
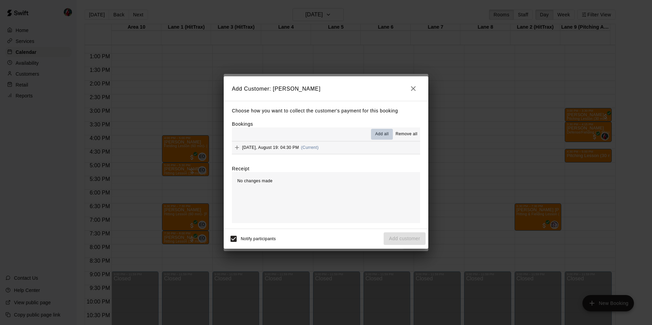
click at [379, 135] on span "Add all" at bounding box center [382, 134] width 14 height 7
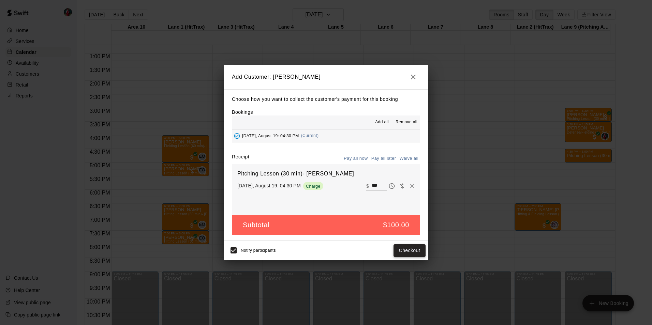
click at [404, 251] on button "Checkout" at bounding box center [410, 251] width 32 height 13
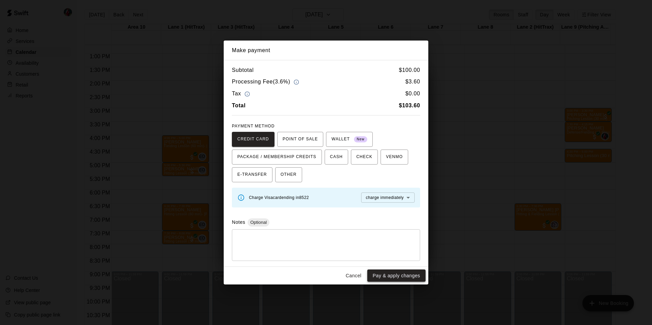
click at [390, 276] on button "Pay & apply changes" at bounding box center [396, 276] width 58 height 13
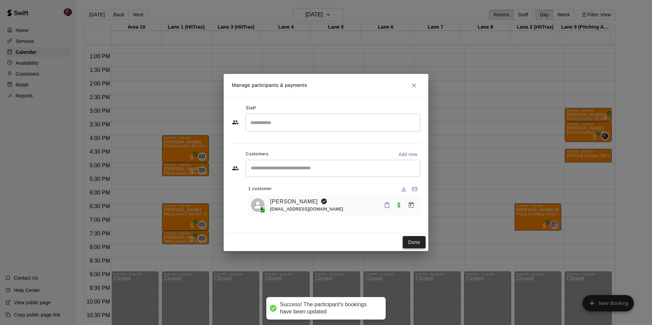
click at [416, 243] on button "Done" at bounding box center [414, 242] width 23 height 13
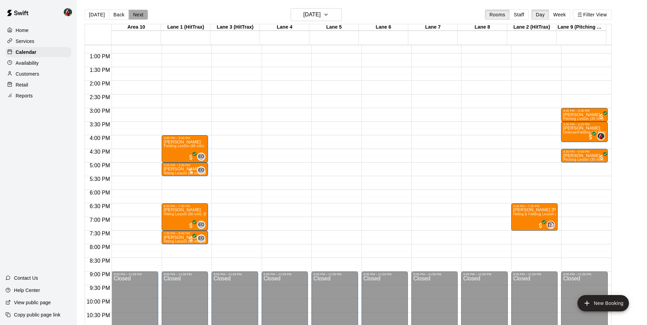
click at [134, 15] on button "Next" at bounding box center [138, 15] width 19 height 10
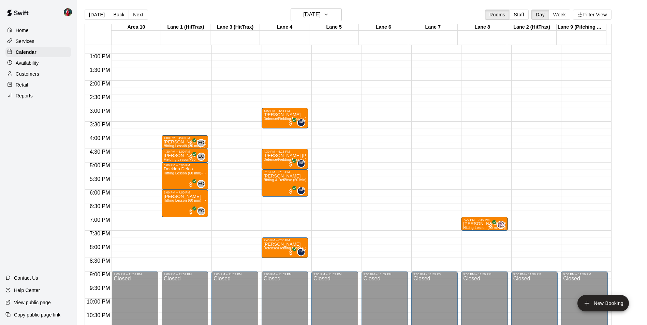
click at [135, 14] on button "Next" at bounding box center [138, 15] width 19 height 10
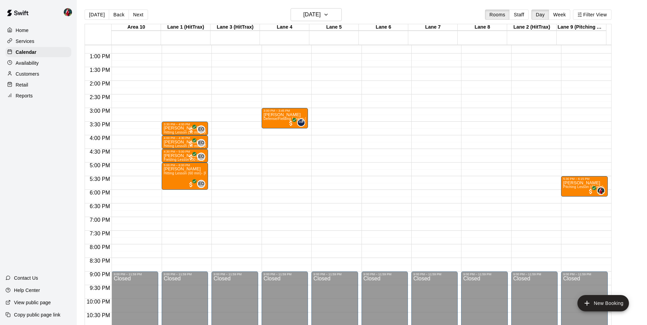
click at [567, 165] on div "12:00 AM – 9:00 AM Closed 5:30 PM – 6:15 PM [PERSON_NAME] Pitching Lesson (45 m…" at bounding box center [584, 26] width 46 height 655
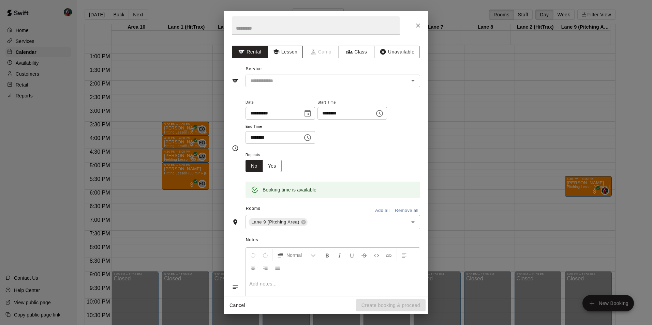
click at [286, 52] on button "Lesson" at bounding box center [285, 52] width 36 height 13
click at [411, 81] on icon "Open" at bounding box center [412, 81] width 3 height 2
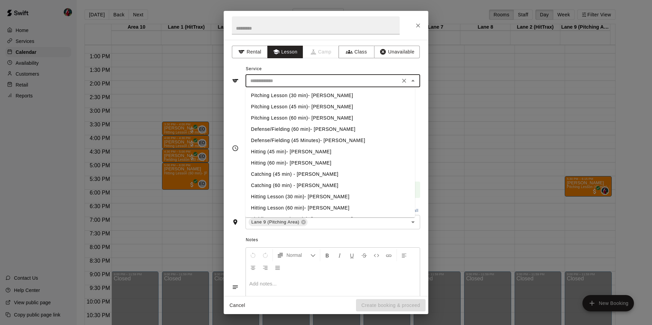
click at [283, 96] on li "Pitching Lesson (30 min)- [PERSON_NAME]" at bounding box center [331, 95] width 170 height 11
type input "**********"
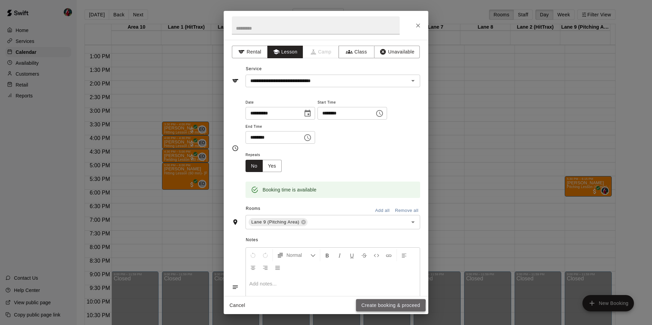
click at [372, 306] on button "Create booking & proceed" at bounding box center [391, 306] width 70 height 13
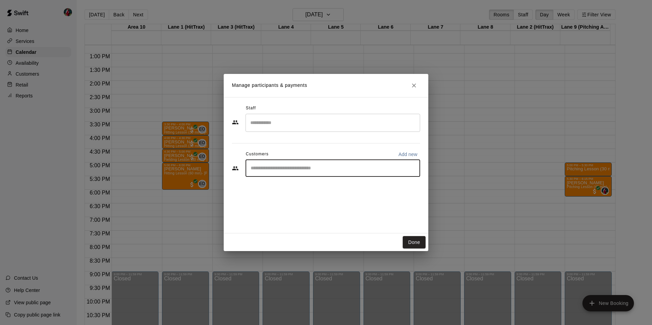
click at [297, 171] on input "Start typing to search customers..." at bounding box center [333, 168] width 169 height 7
type input "*****"
click at [282, 185] on p "[PERSON_NAME]" at bounding box center [286, 184] width 42 height 7
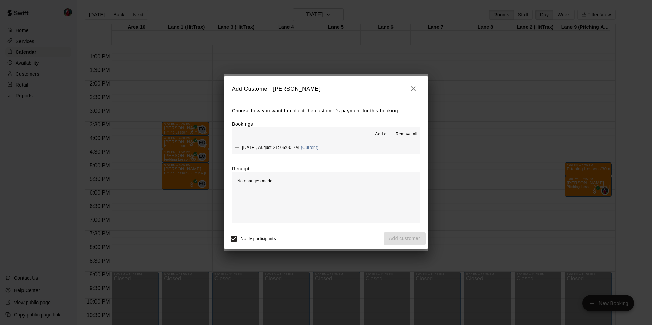
click at [378, 133] on span "Add all" at bounding box center [382, 134] width 14 height 7
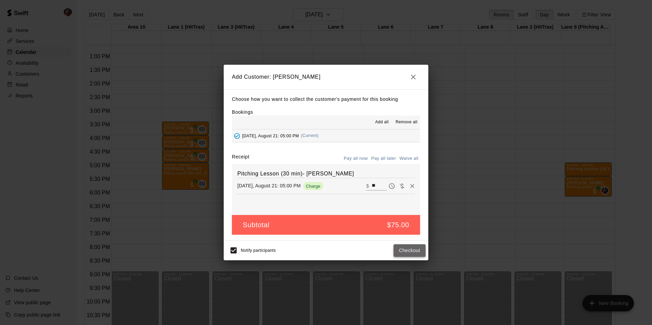
click at [406, 250] on button "Checkout" at bounding box center [410, 251] width 32 height 13
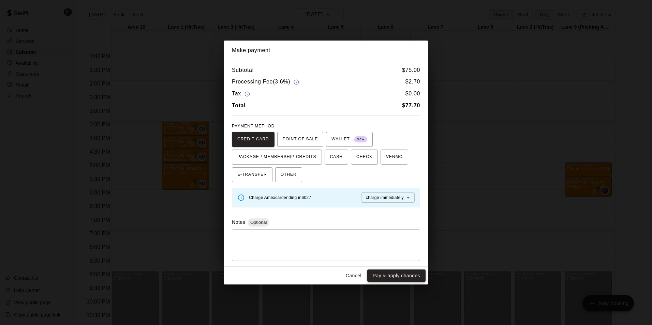
click at [394, 274] on button "Pay & apply changes" at bounding box center [396, 276] width 58 height 13
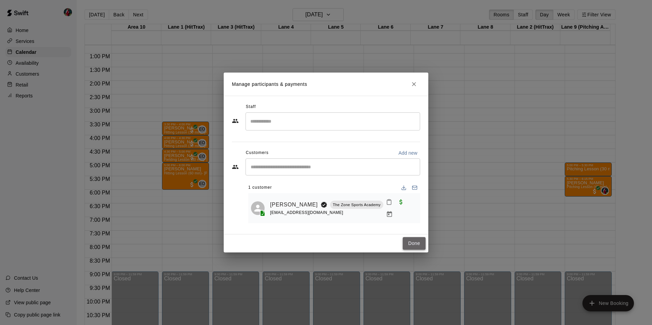
click at [416, 242] on button "Done" at bounding box center [414, 243] width 23 height 13
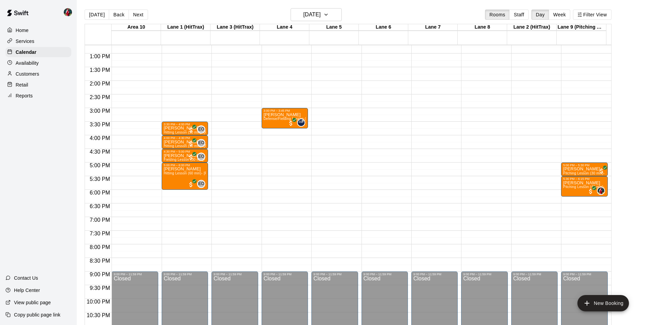
click at [571, 153] on div "12:00 AM – 9:00 AM Closed 5:00 PM – 5:30 PM [PERSON_NAME] Pitching Lesson (30 m…" at bounding box center [584, 26] width 46 height 655
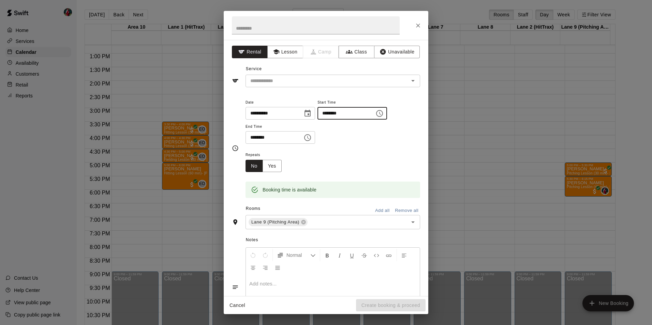
click at [337, 114] on input "********" at bounding box center [344, 113] width 53 height 13
click at [410, 80] on icon "Open" at bounding box center [413, 81] width 8 height 8
type input "********"
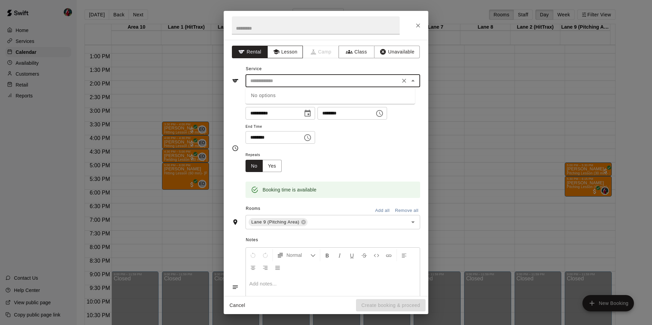
click at [287, 56] on button "Lesson" at bounding box center [285, 52] width 36 height 13
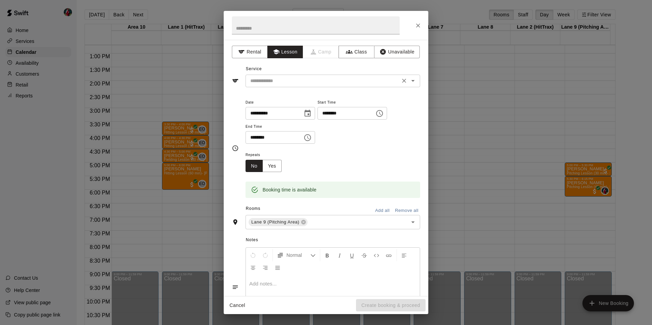
click at [274, 78] on input "text" at bounding box center [323, 81] width 150 height 9
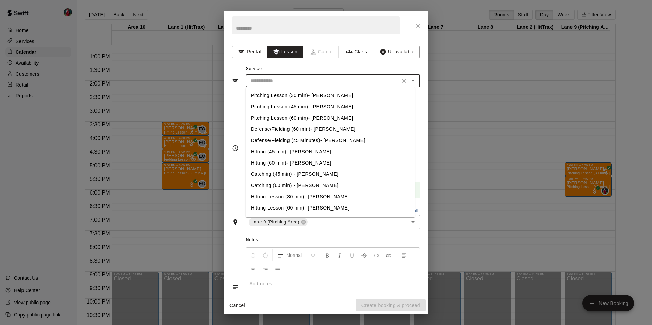
click at [269, 118] on li "Pitching Lesson (60 min)- [PERSON_NAME]" at bounding box center [331, 118] width 170 height 11
type input "**********"
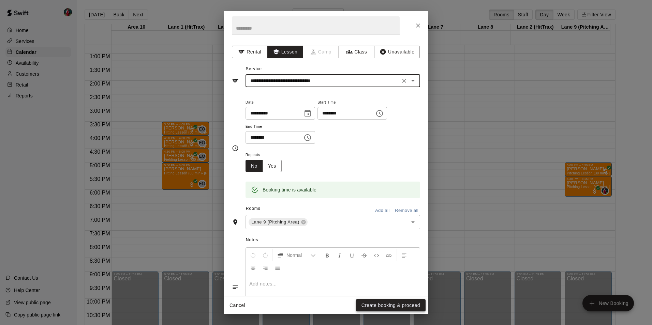
click at [377, 304] on button "Create booking & proceed" at bounding box center [391, 306] width 70 height 13
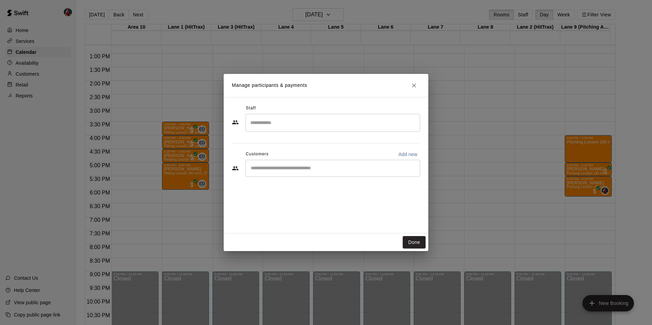
click at [303, 167] on input "Start typing to search customers..." at bounding box center [333, 168] width 169 height 7
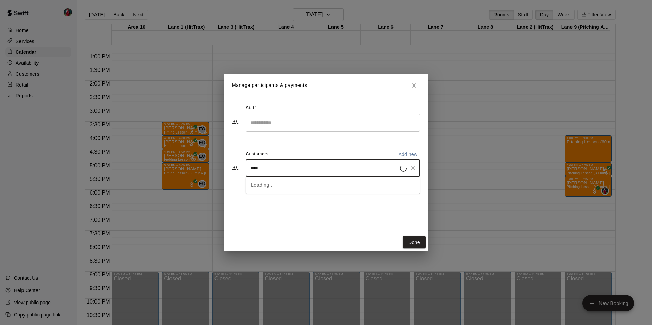
type input "*****"
click at [282, 188] on div "[PERSON_NAME] [PERSON_NAME] The Zone Sports Academy [EMAIL_ADDRESS][DOMAIN_NAME]" at bounding box center [335, 188] width 141 height 15
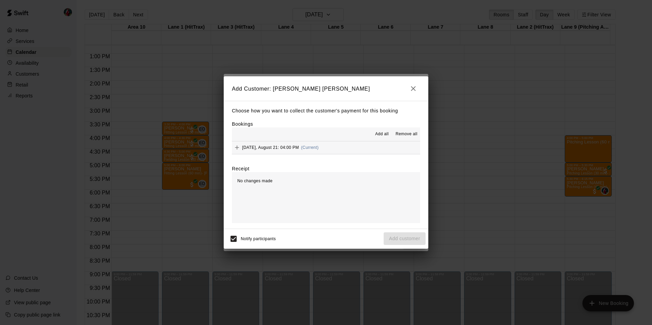
click at [383, 134] on span "Add all" at bounding box center [382, 134] width 14 height 7
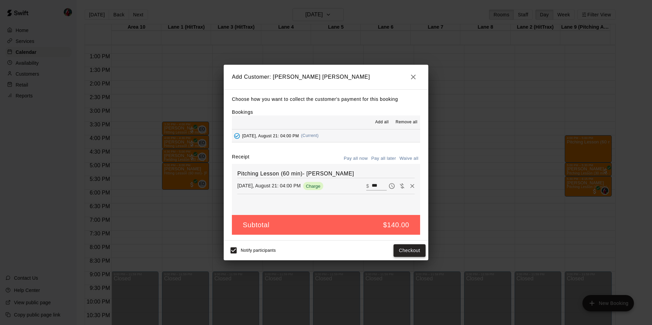
click at [410, 251] on button "Checkout" at bounding box center [410, 251] width 32 height 13
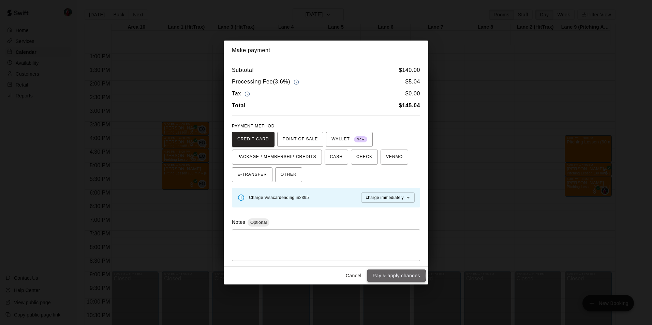
click at [390, 276] on button "Pay & apply changes" at bounding box center [396, 276] width 58 height 13
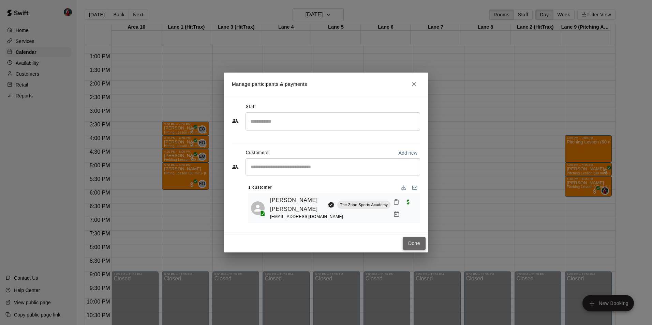
click at [416, 242] on button "Done" at bounding box center [414, 243] width 23 height 13
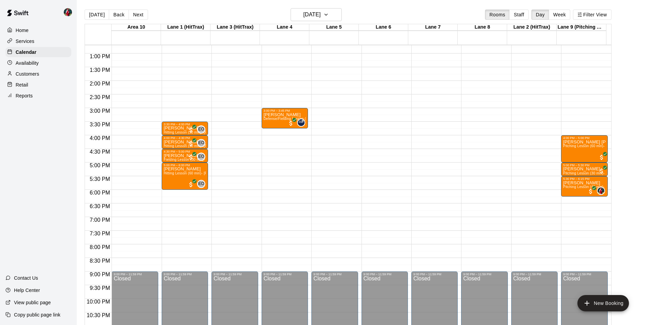
click at [569, 124] on div "12:00 AM – 9:00 AM Closed 4:00 PM – 5:00 PM [PERSON_NAME] [PERSON_NAME] Pitchin…" at bounding box center [584, 26] width 46 height 655
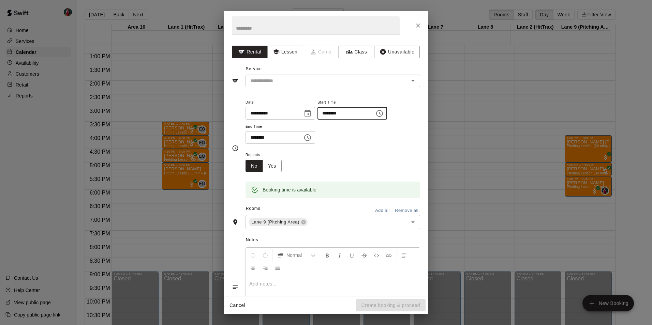
click at [342, 113] on input "********" at bounding box center [344, 113] width 53 height 13
type input "********"
click at [288, 53] on button "Lesson" at bounding box center [285, 52] width 36 height 13
click at [411, 81] on icon "Open" at bounding box center [412, 81] width 3 height 2
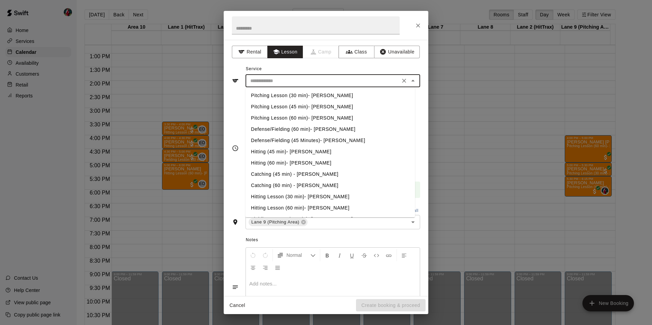
click at [280, 117] on li "Pitching Lesson (60 min)- [PERSON_NAME]" at bounding box center [331, 118] width 170 height 11
type input "**********"
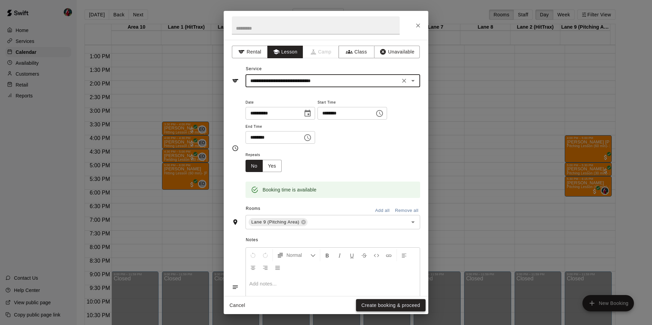
click at [376, 306] on button "Create booking & proceed" at bounding box center [391, 306] width 70 height 13
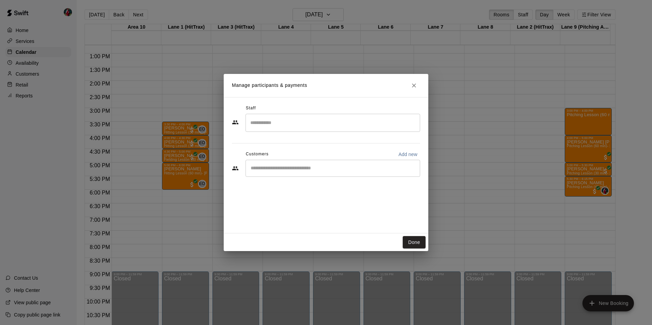
click at [287, 166] on input "Start typing to search customers..." at bounding box center [333, 168] width 169 height 7
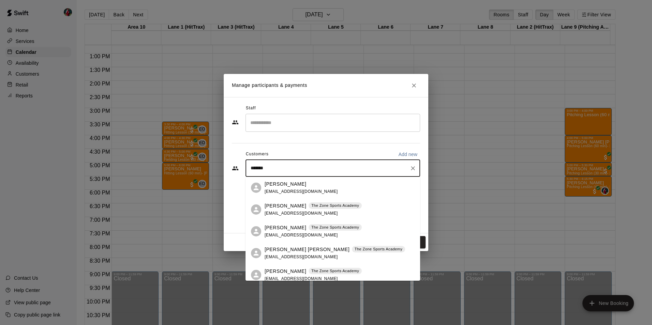
type input "********"
click at [291, 205] on p "[PERSON_NAME]" at bounding box center [286, 206] width 42 height 7
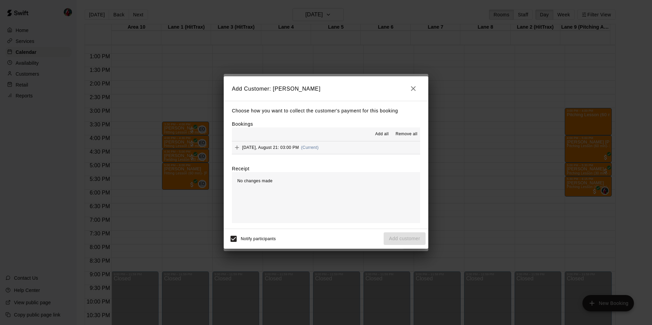
click at [386, 134] on span "Add all" at bounding box center [382, 134] width 14 height 7
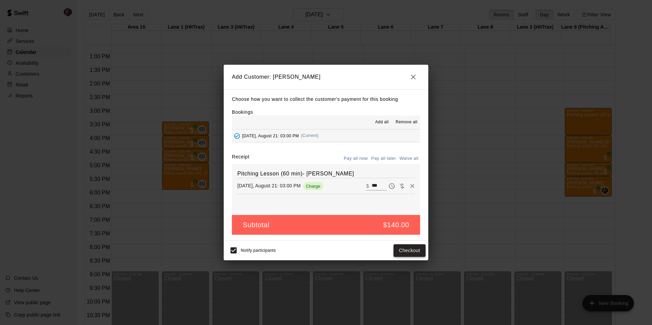
click at [406, 250] on button "Checkout" at bounding box center [410, 251] width 32 height 13
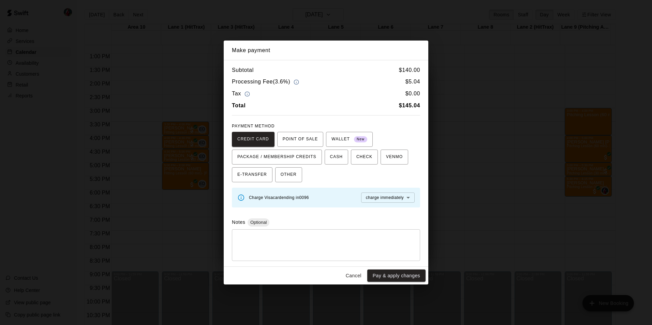
click at [399, 277] on button "Pay & apply changes" at bounding box center [396, 276] width 58 height 13
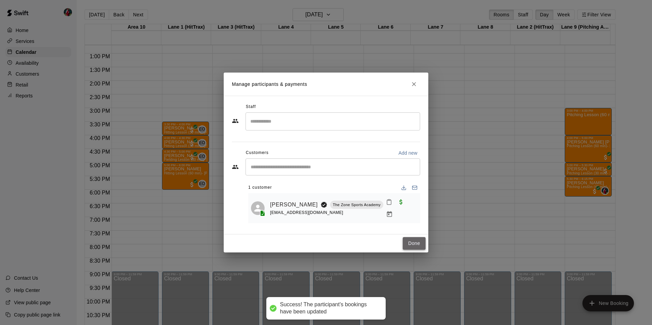
click at [414, 243] on button "Done" at bounding box center [414, 243] width 23 height 13
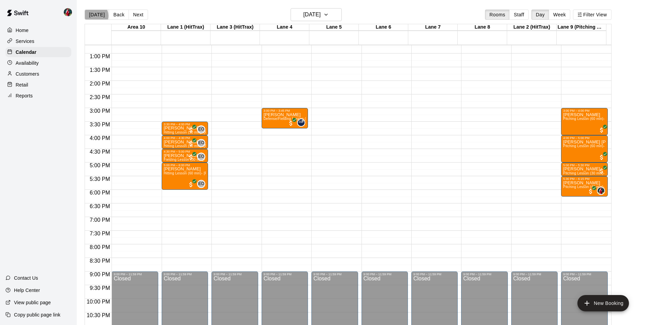
click at [96, 15] on button "[DATE]" at bounding box center [97, 15] width 25 height 10
